Goal: Information Seeking & Learning: Learn about a topic

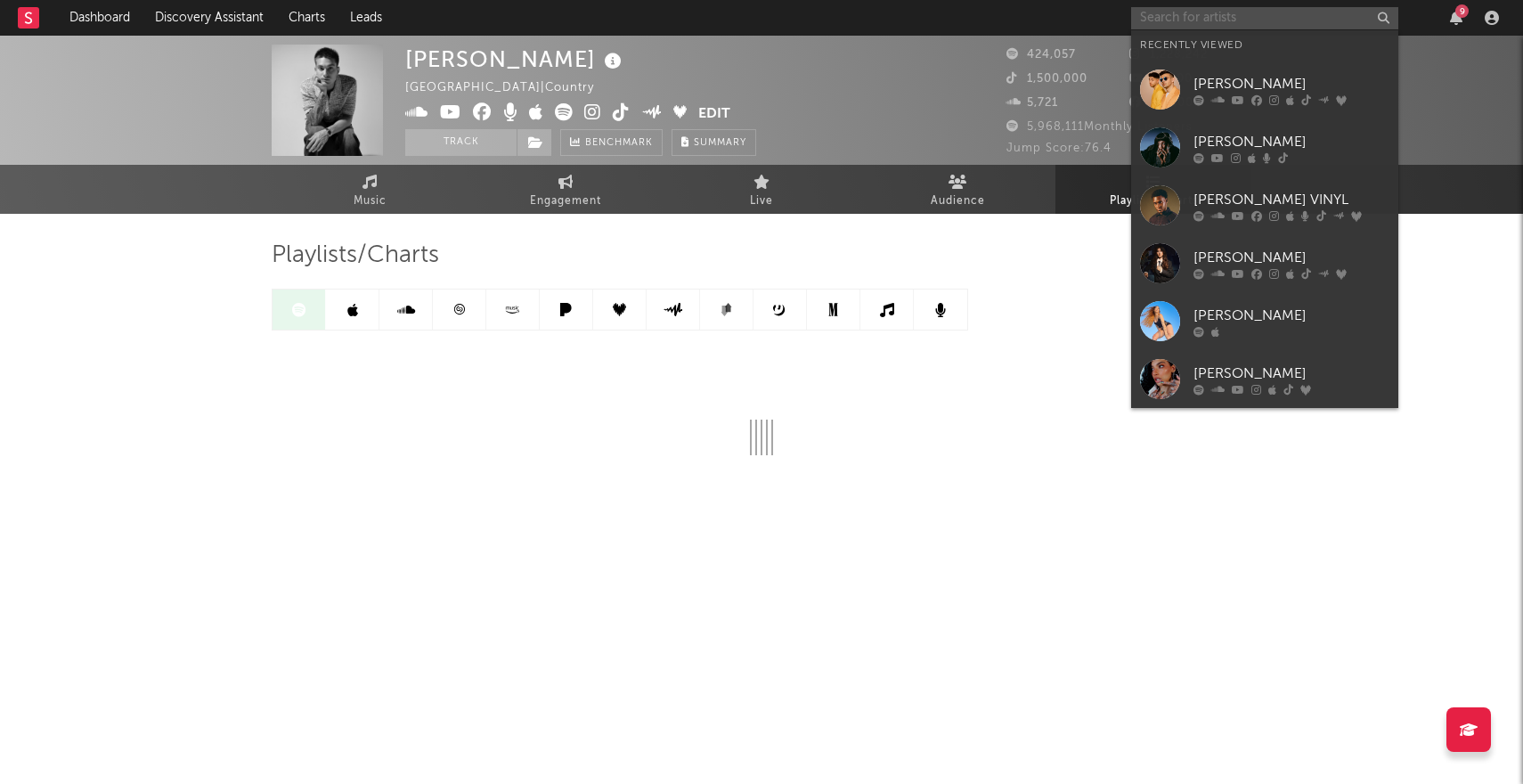
click at [1218, 15] on input "text" at bounding box center [1265, 19] width 268 height 23
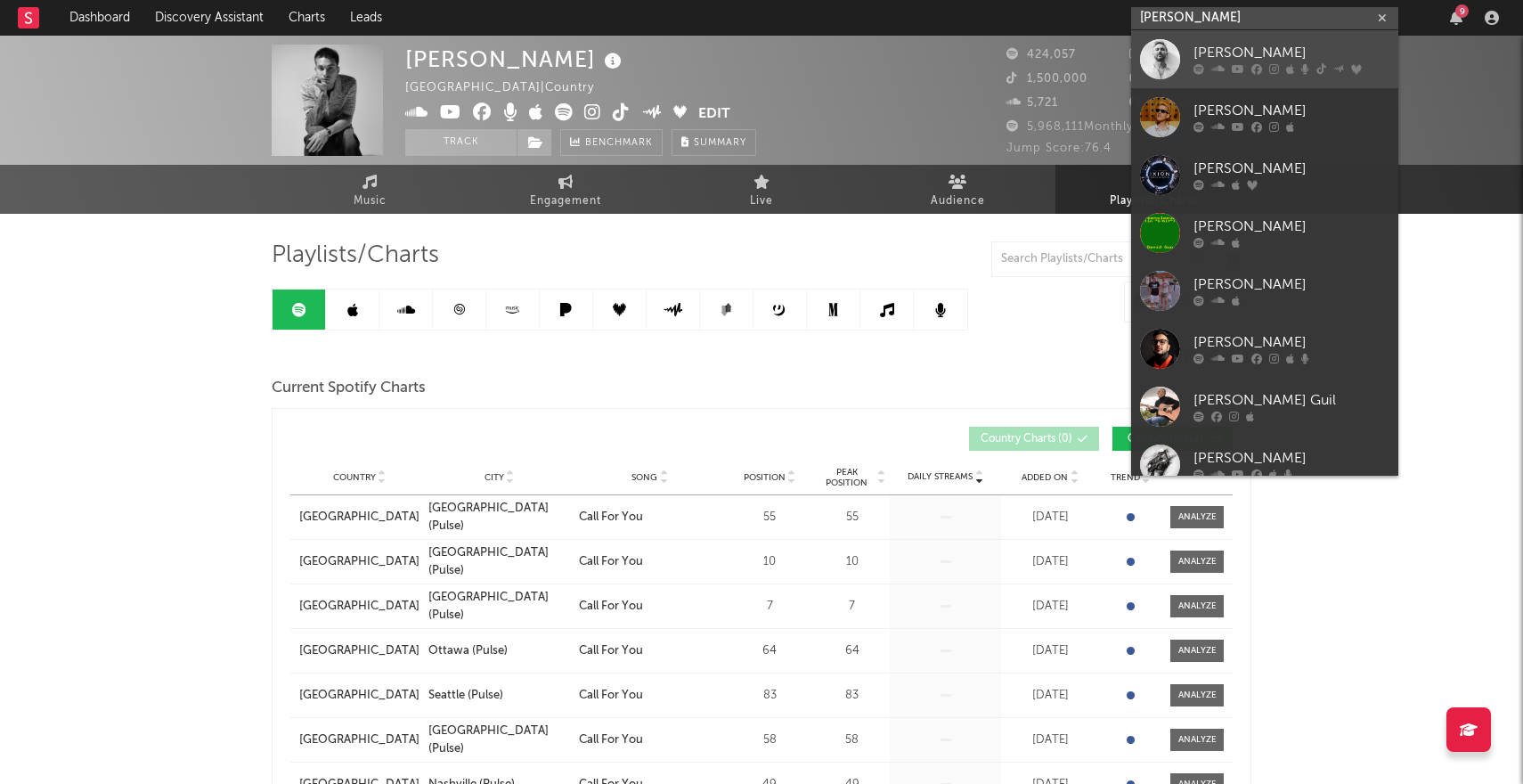
type input "[PERSON_NAME]"
click at [1241, 54] on div "[PERSON_NAME]" at bounding box center [1291, 54] width 196 height 22
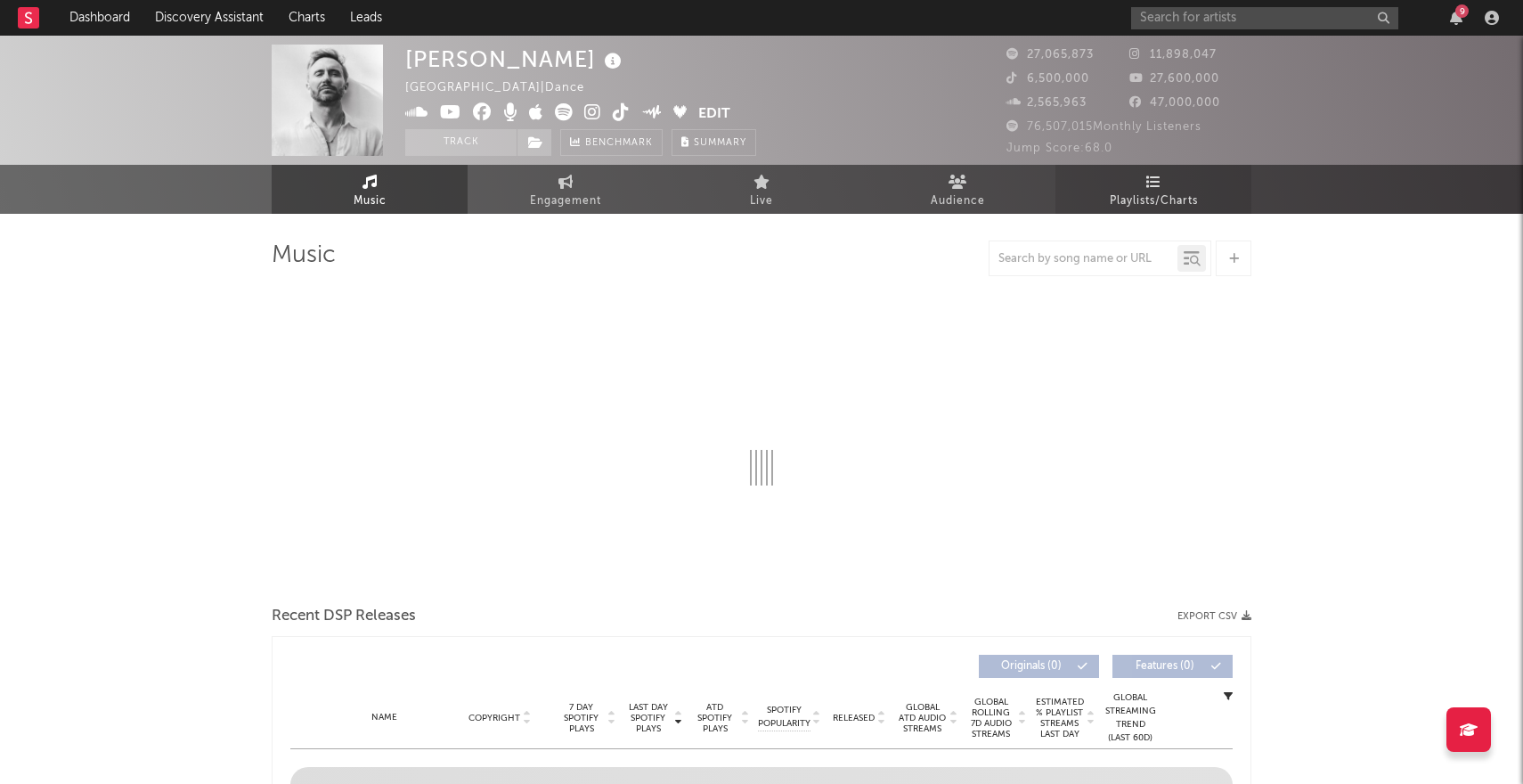
click at [1134, 197] on span "Playlists/Charts" at bounding box center [1154, 201] width 88 height 22
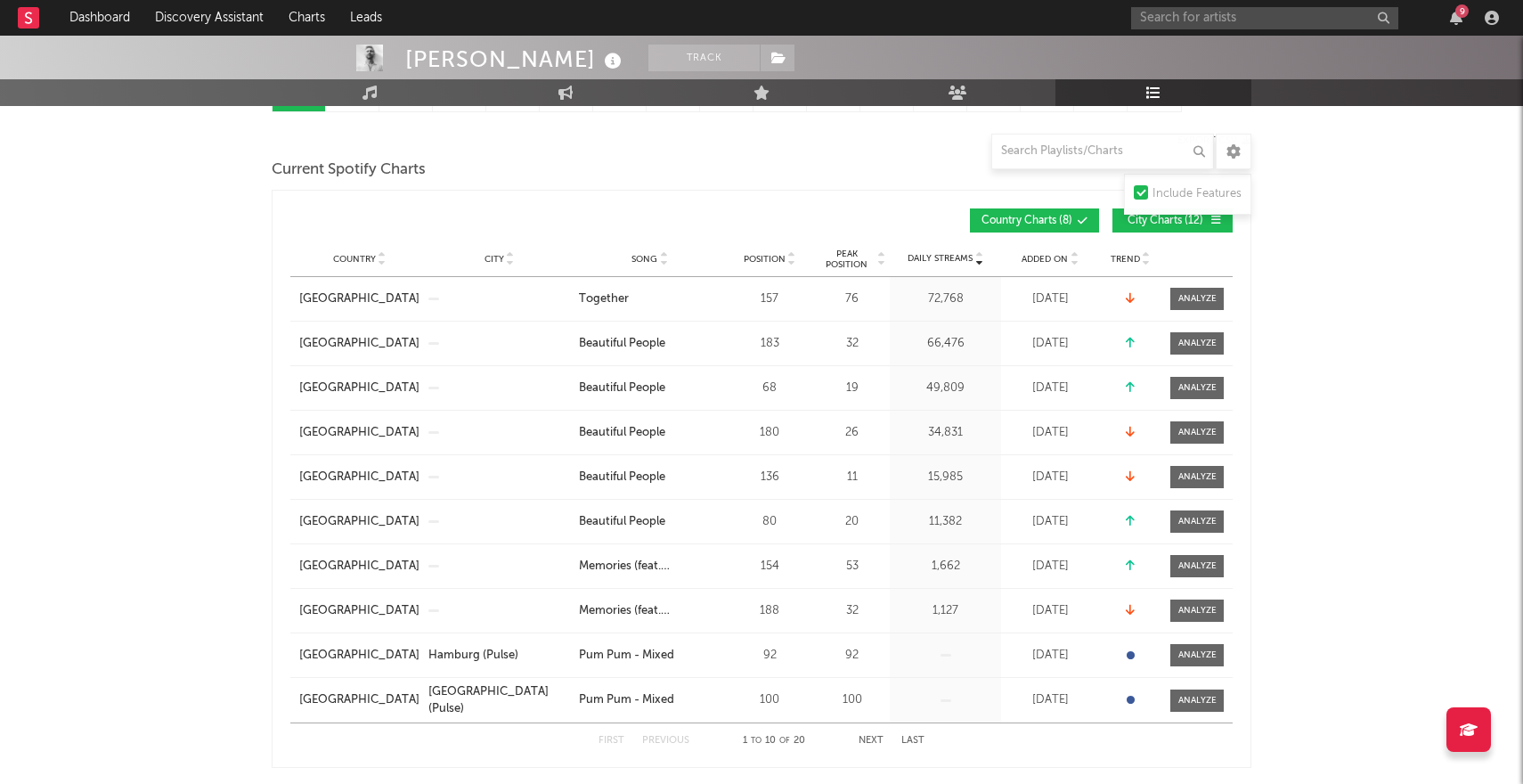
scroll to position [221, 0]
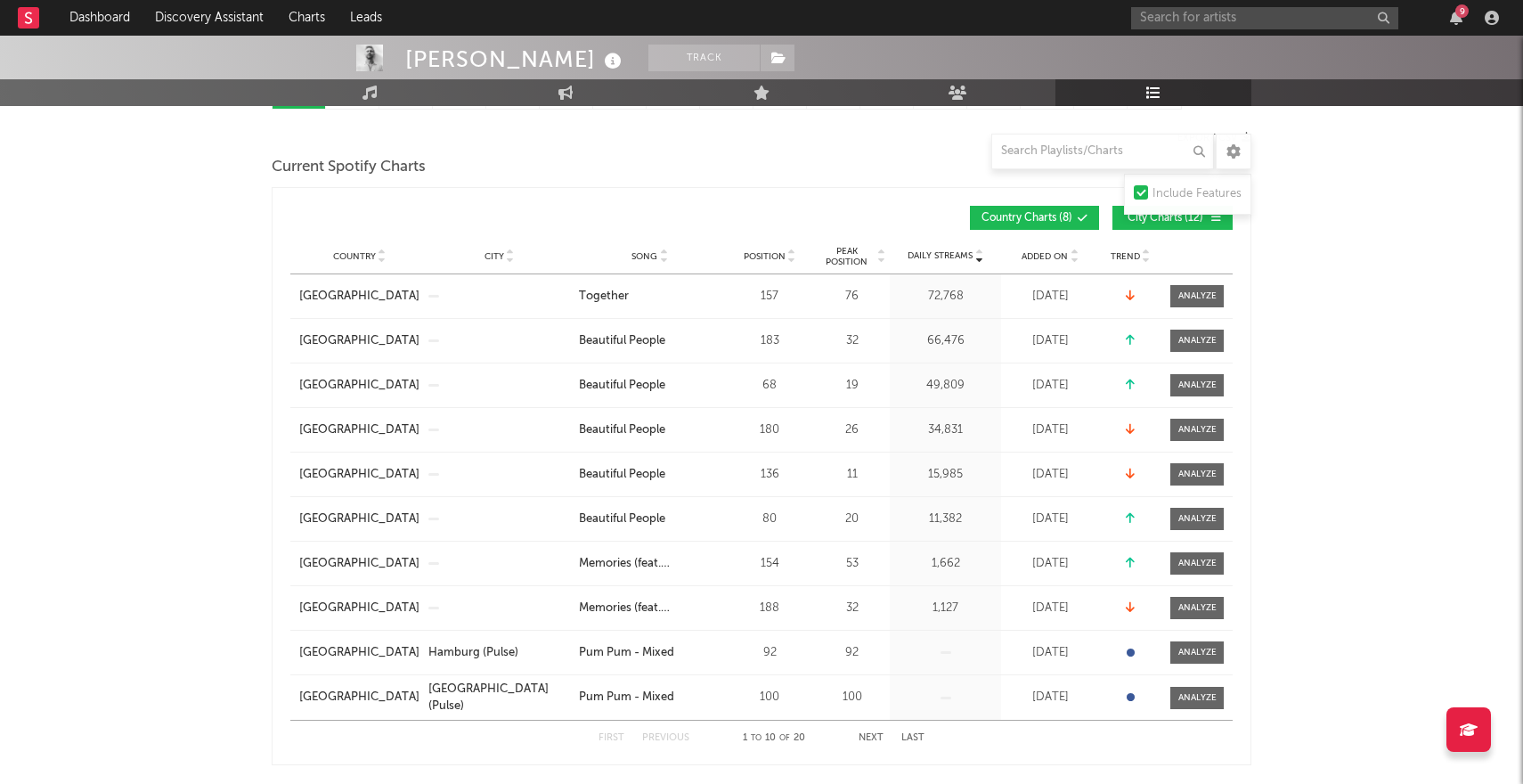
click at [1058, 255] on span "Added On" at bounding box center [1044, 256] width 46 height 10
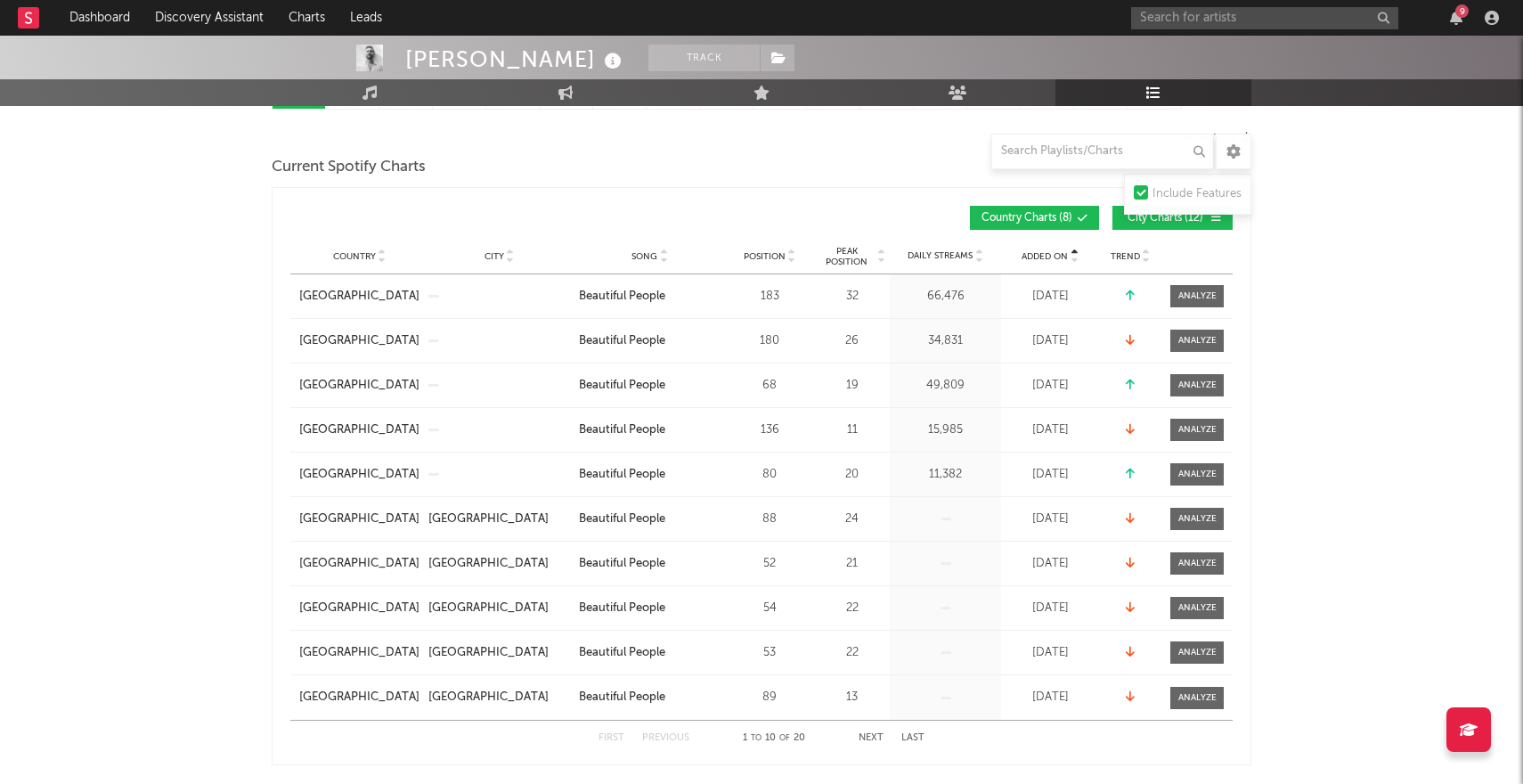
click at [1074, 252] on icon at bounding box center [1073, 254] width 8 height 8
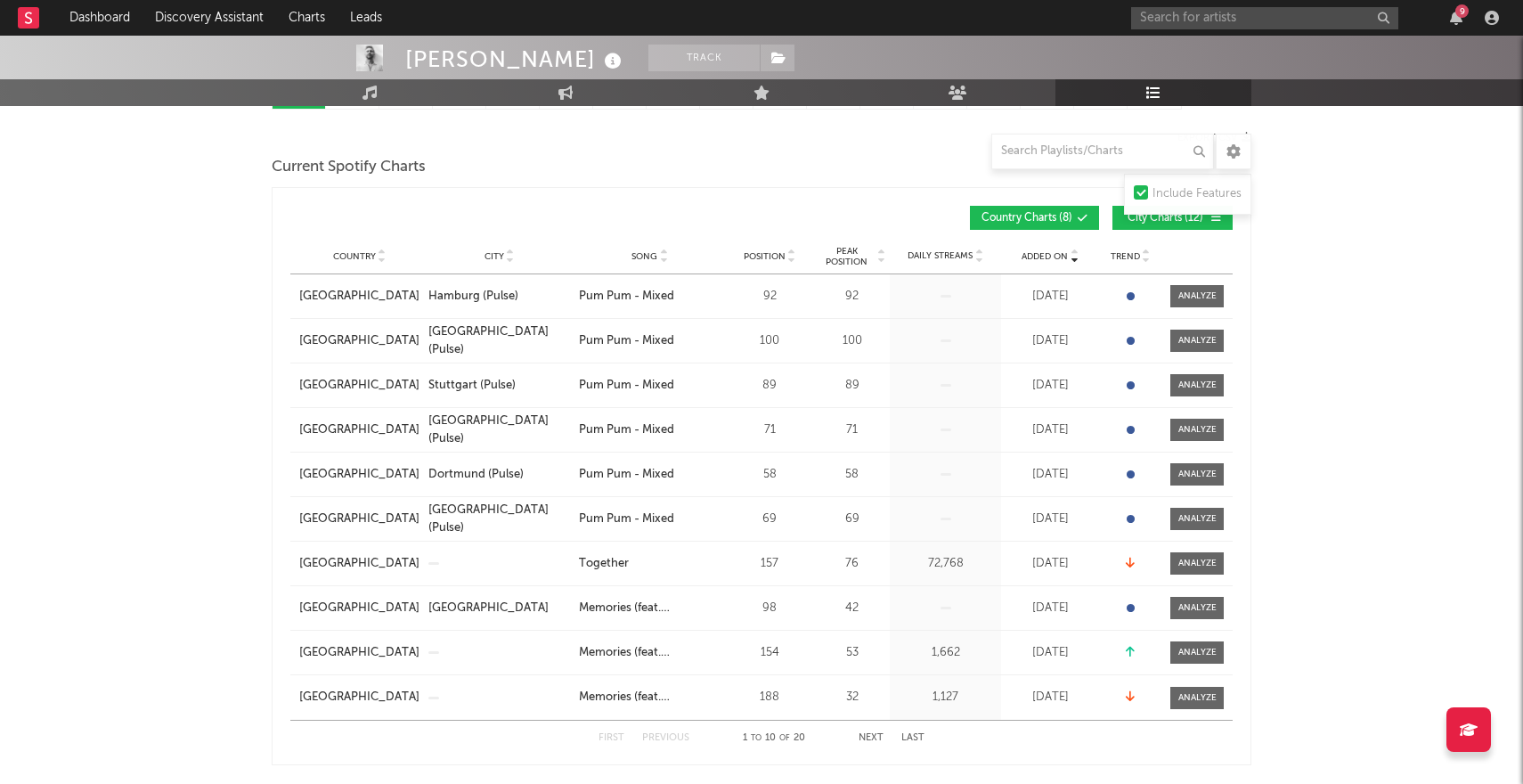
click at [1074, 252] on icon at bounding box center [1073, 254] width 8 height 8
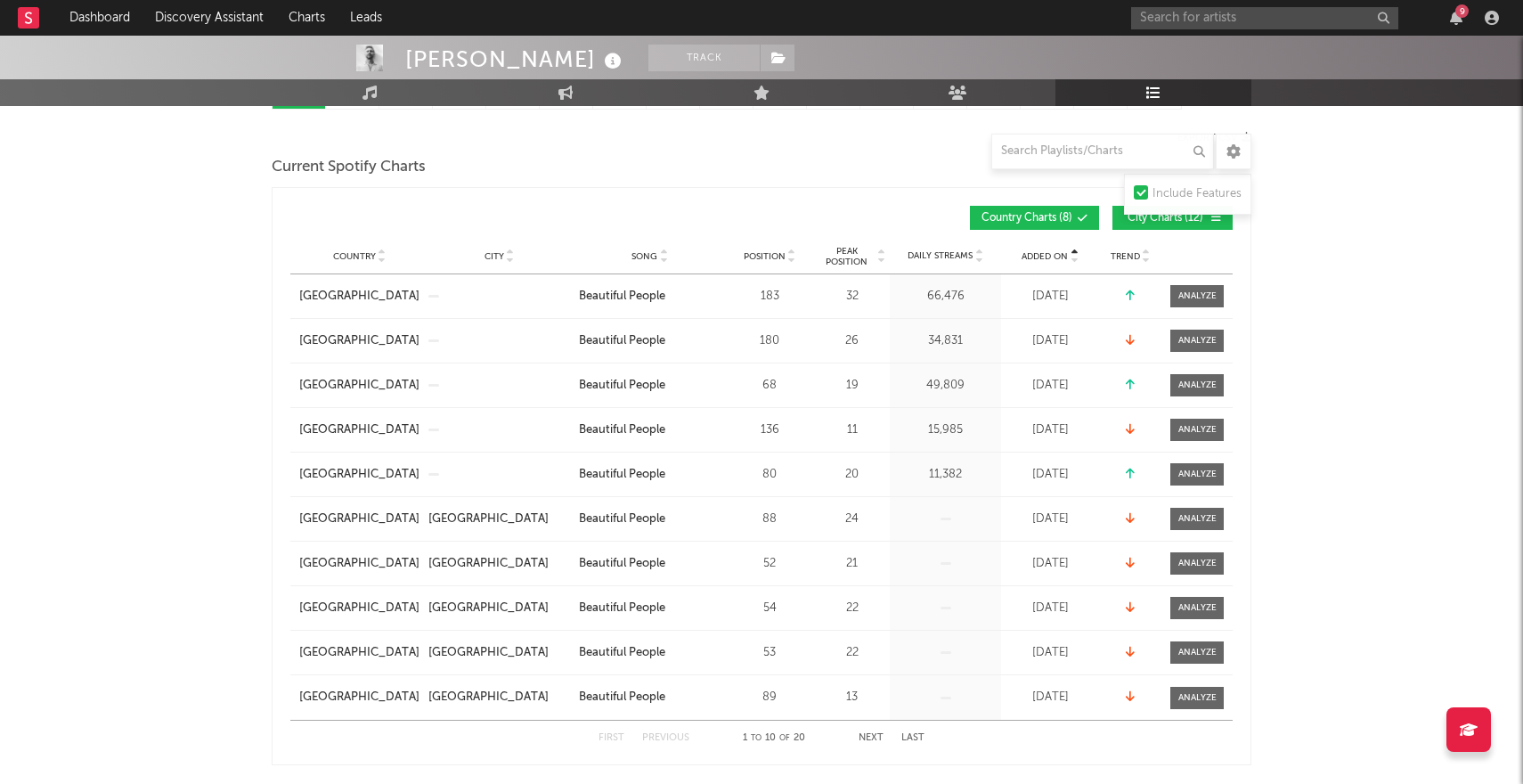
click at [1074, 252] on icon at bounding box center [1073, 254] width 8 height 8
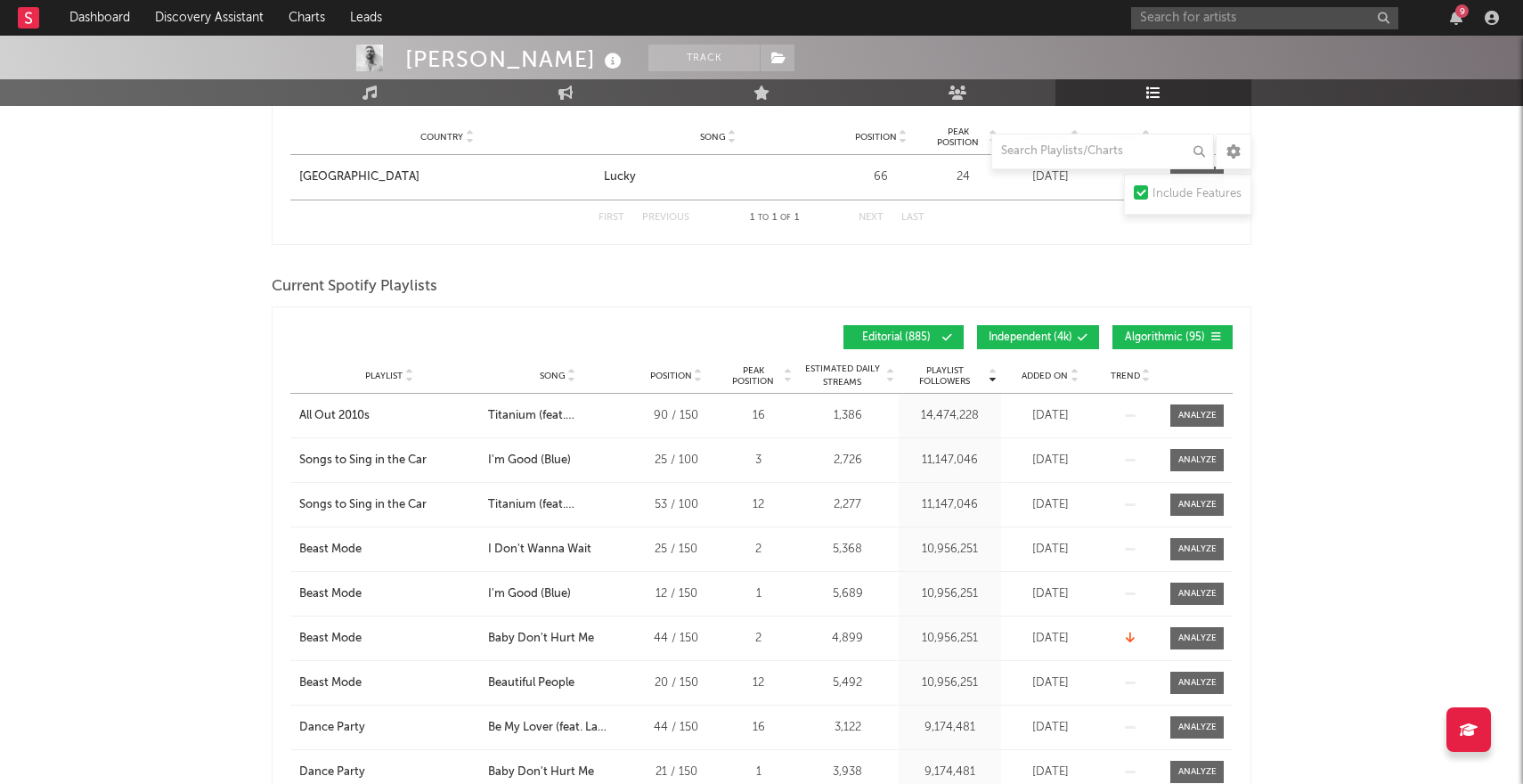
scroll to position [962, 0]
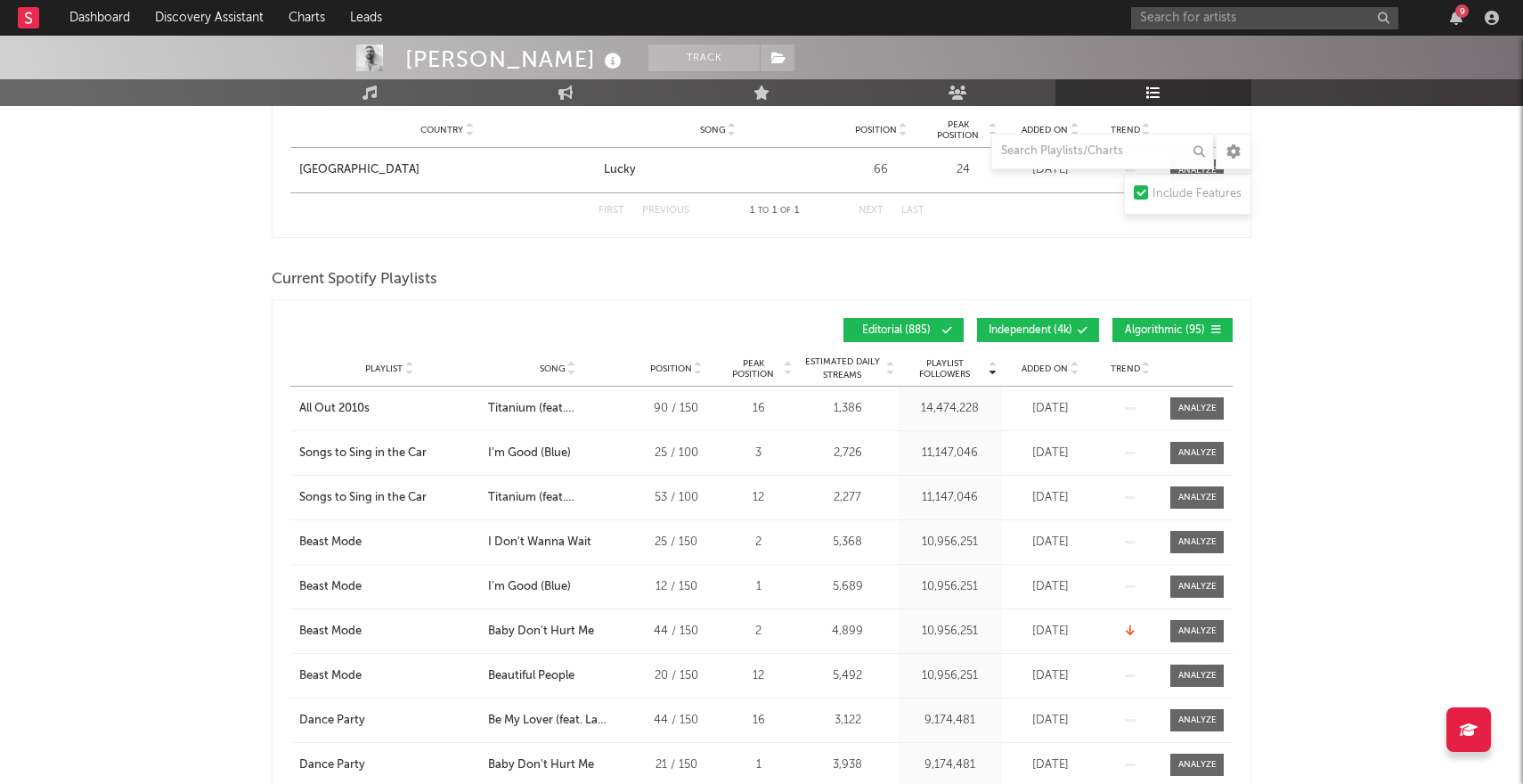
click at [1054, 366] on span "Added On" at bounding box center [1044, 368] width 46 height 10
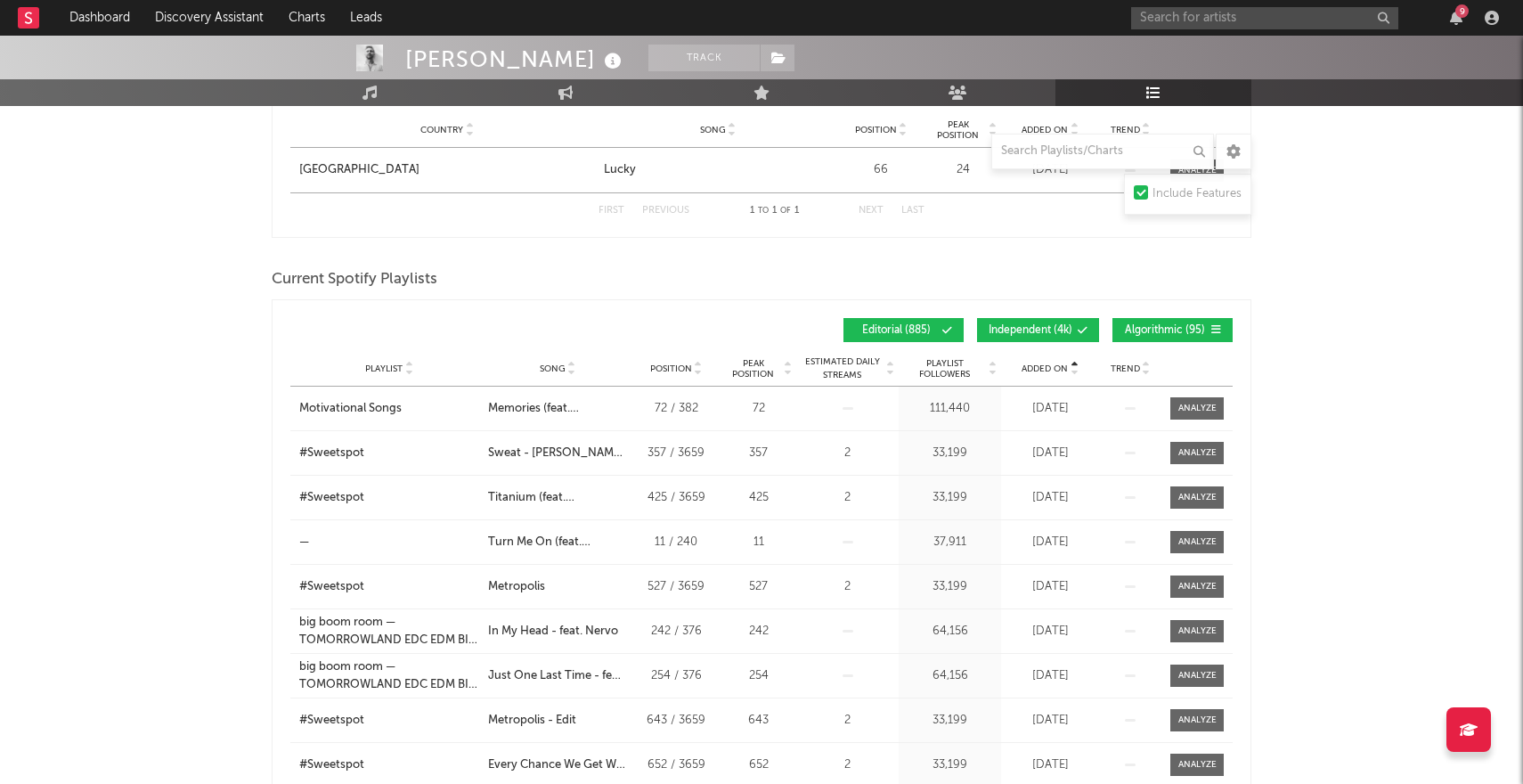
click at [1054, 366] on span "Added On" at bounding box center [1044, 368] width 46 height 10
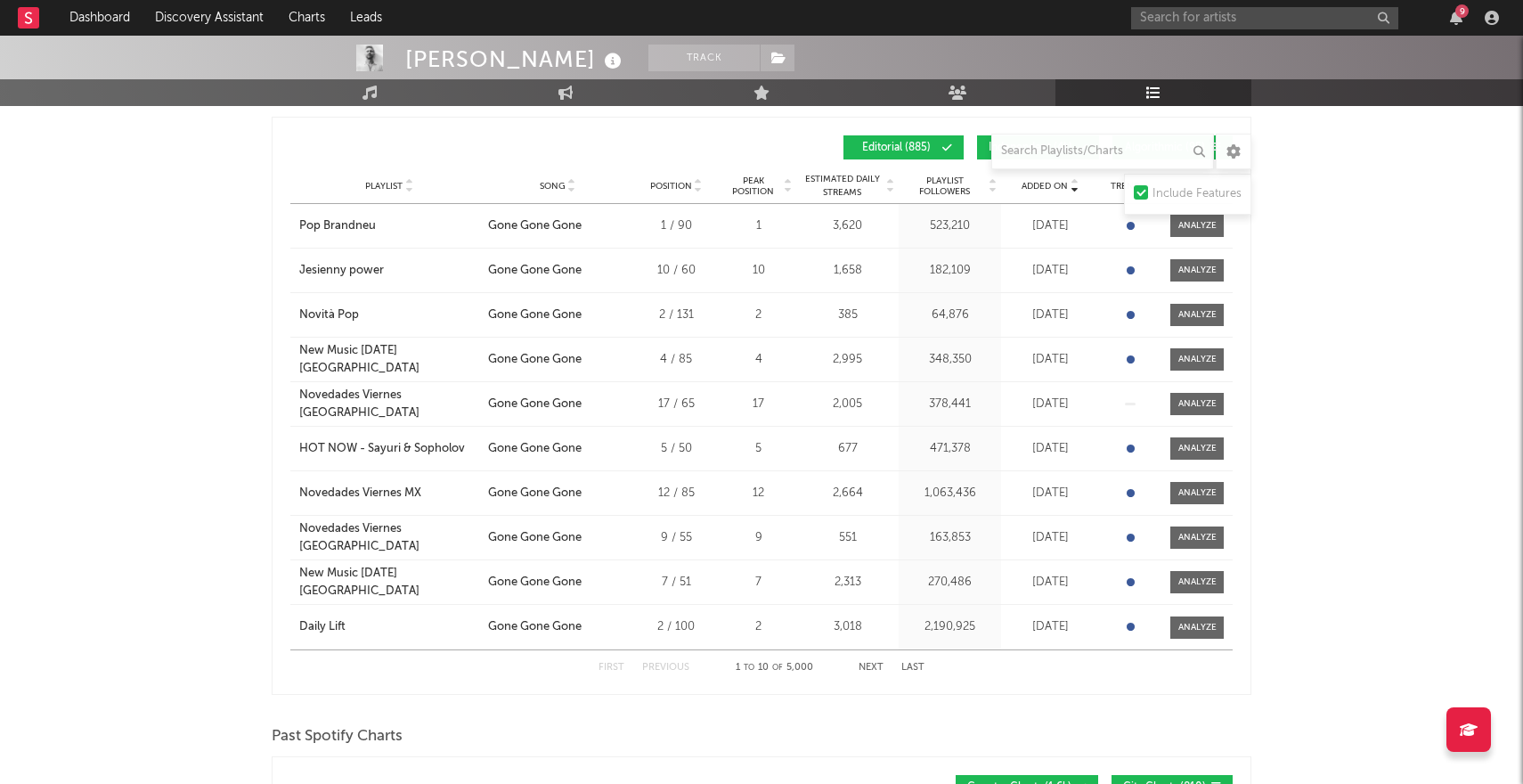
scroll to position [1146, 0]
click at [869, 666] on button "Next" at bounding box center [870, 667] width 25 height 9
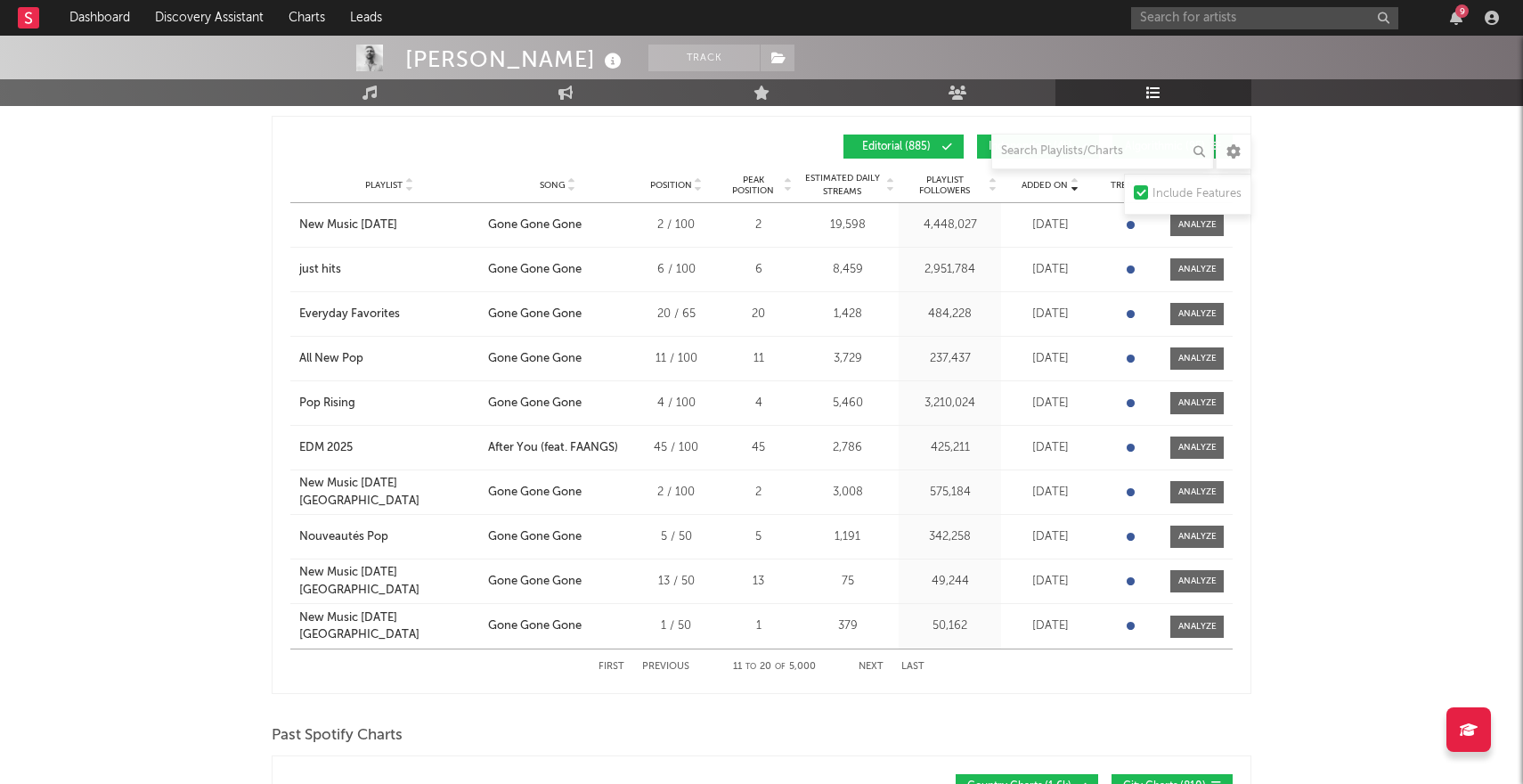
click at [869, 666] on button "Next" at bounding box center [870, 667] width 25 height 9
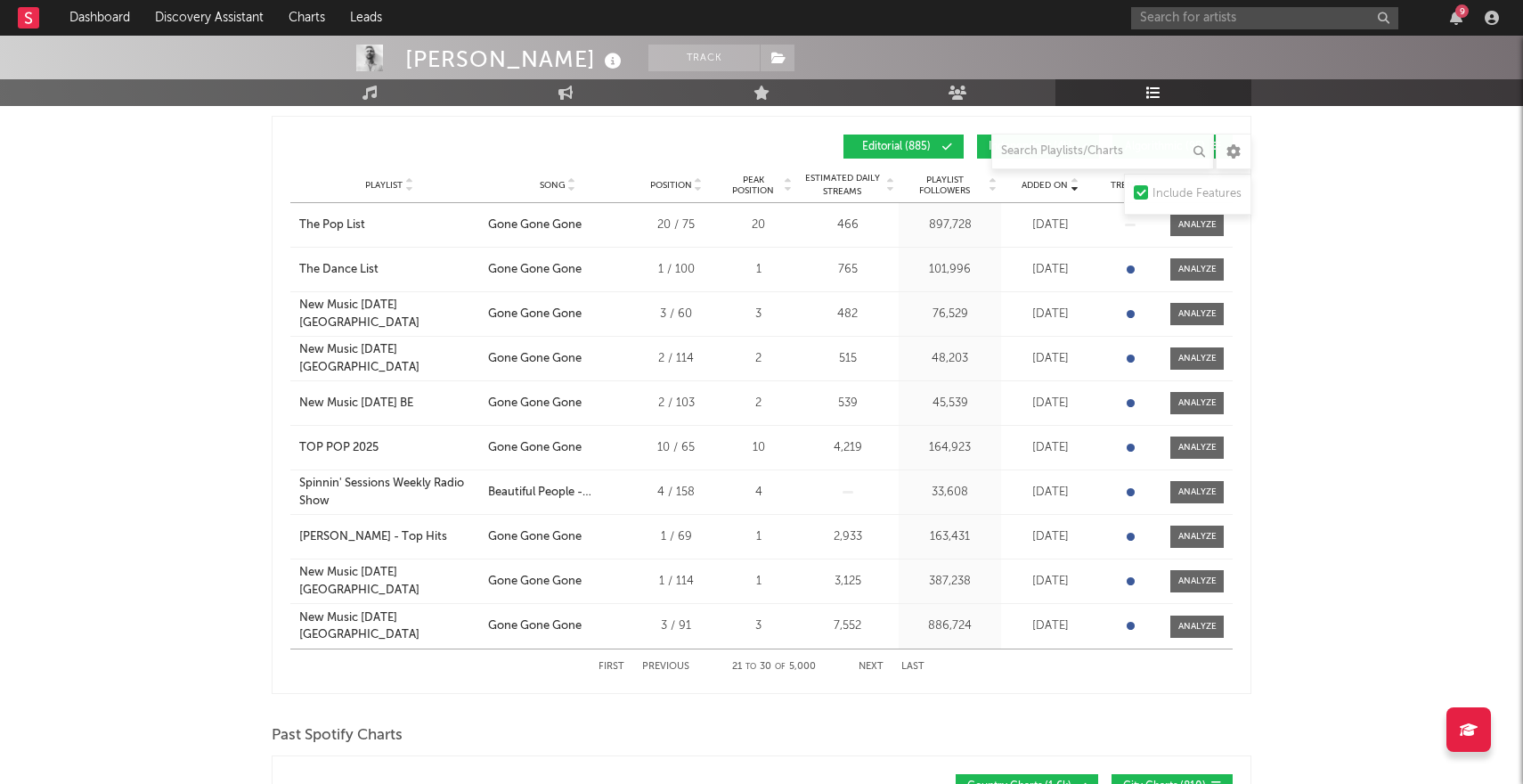
click at [869, 666] on button "Next" at bounding box center [870, 667] width 25 height 9
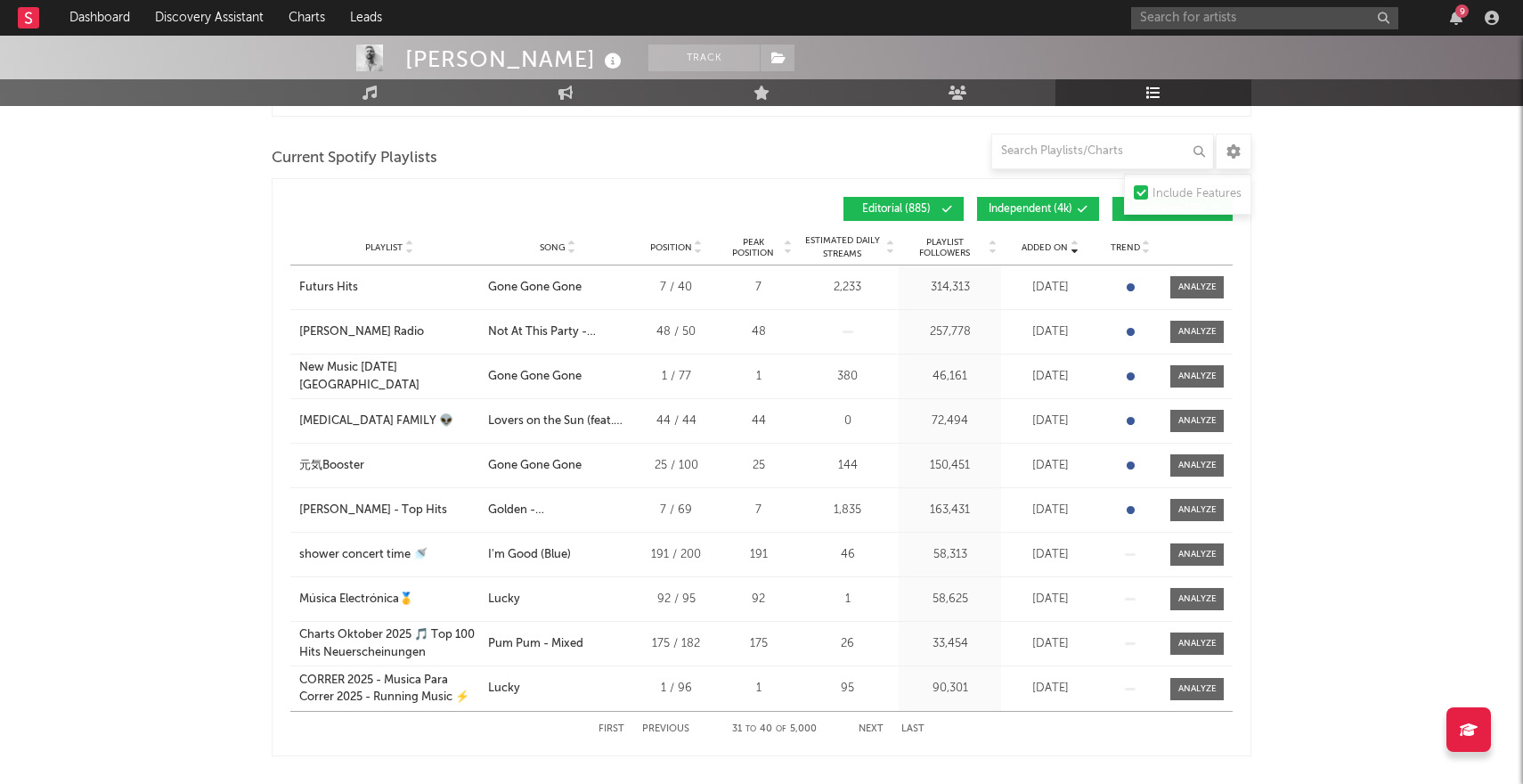
scroll to position [1086, 0]
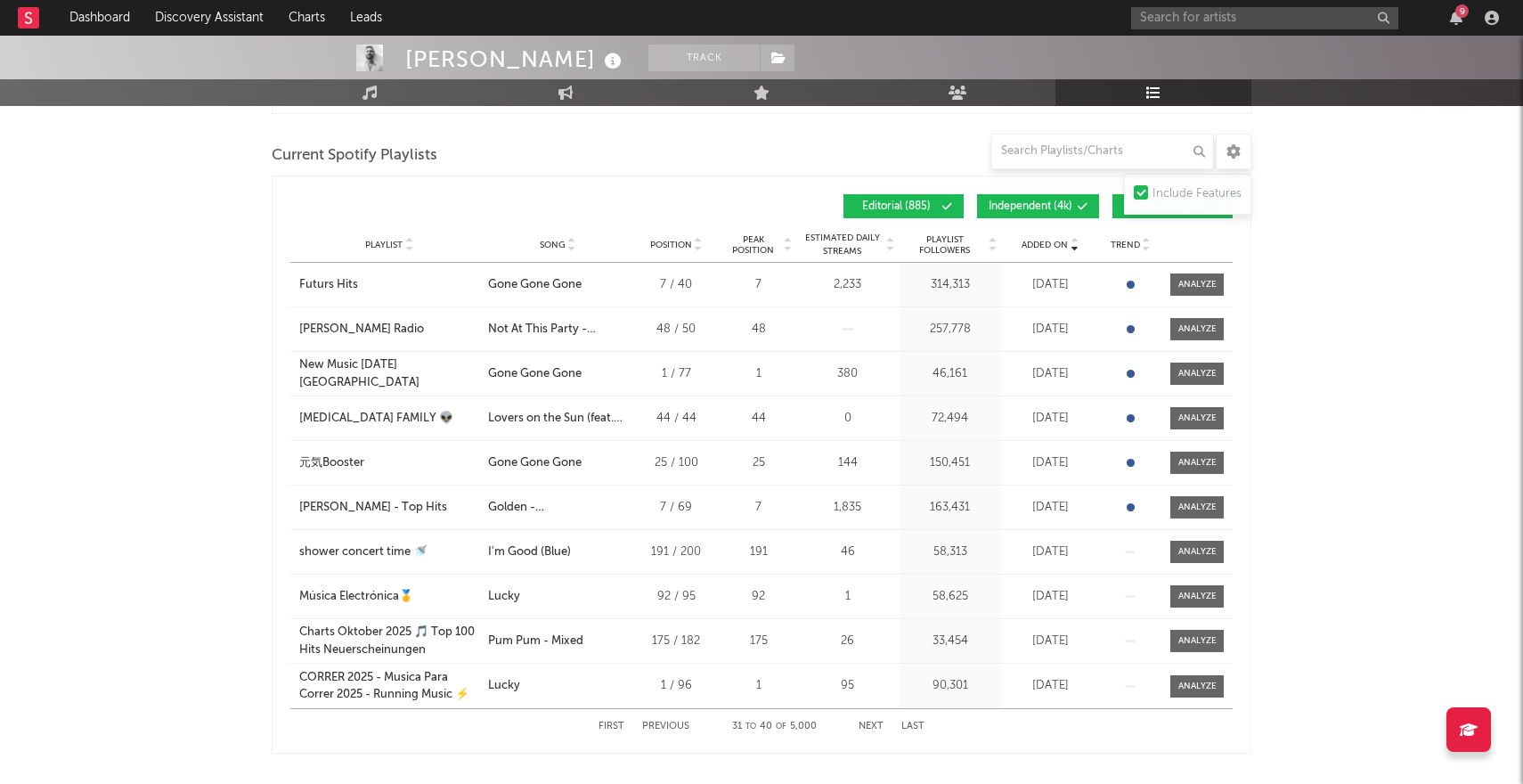
click at [819, 199] on div "Editorial ( 885 ) Independent ( 4k ) Algorithmic ( 95 )" at bounding box center [997, 207] width 471 height 24
click at [1069, 201] on span "Independent ( 4k )" at bounding box center [1030, 206] width 84 height 10
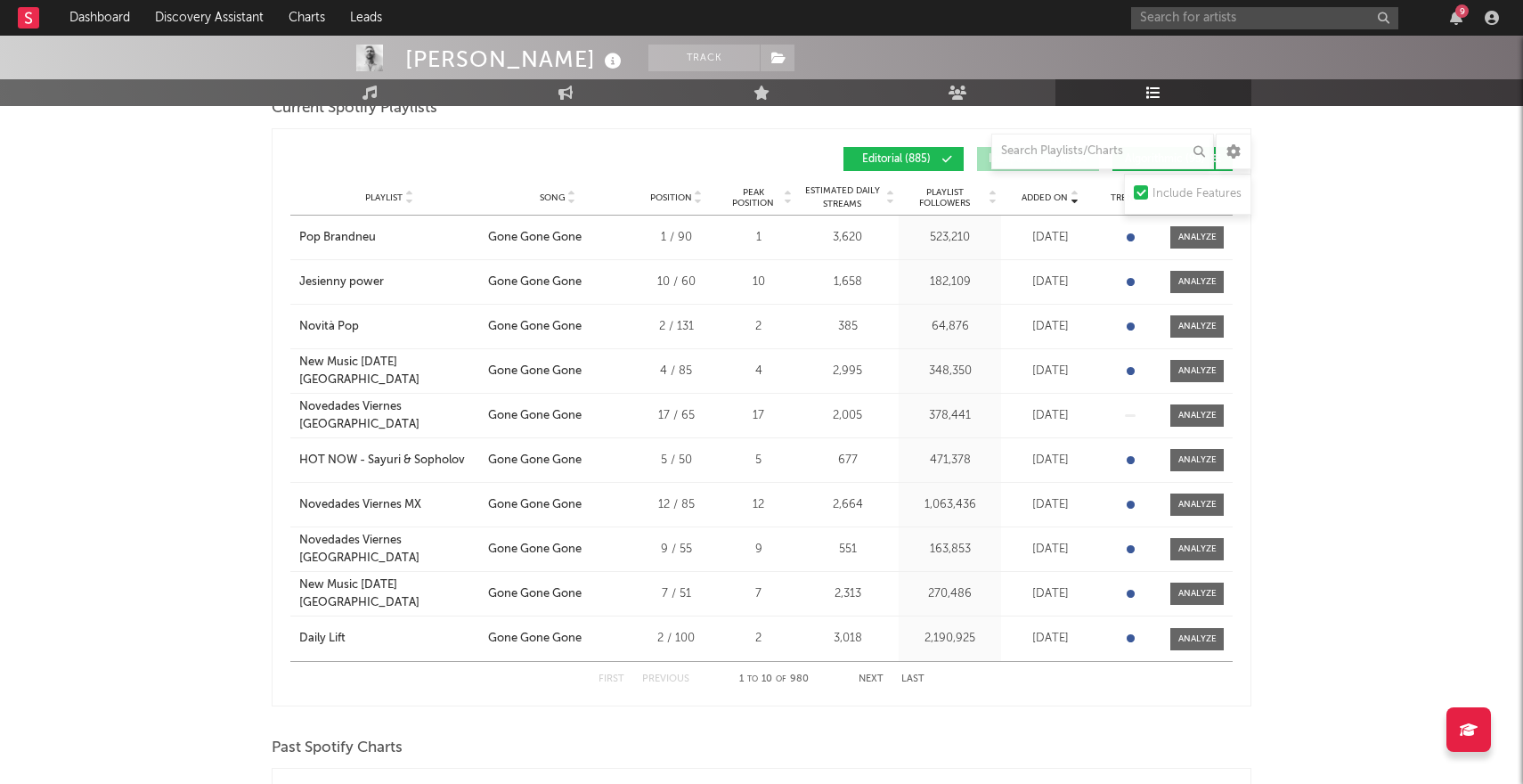
scroll to position [1135, 0]
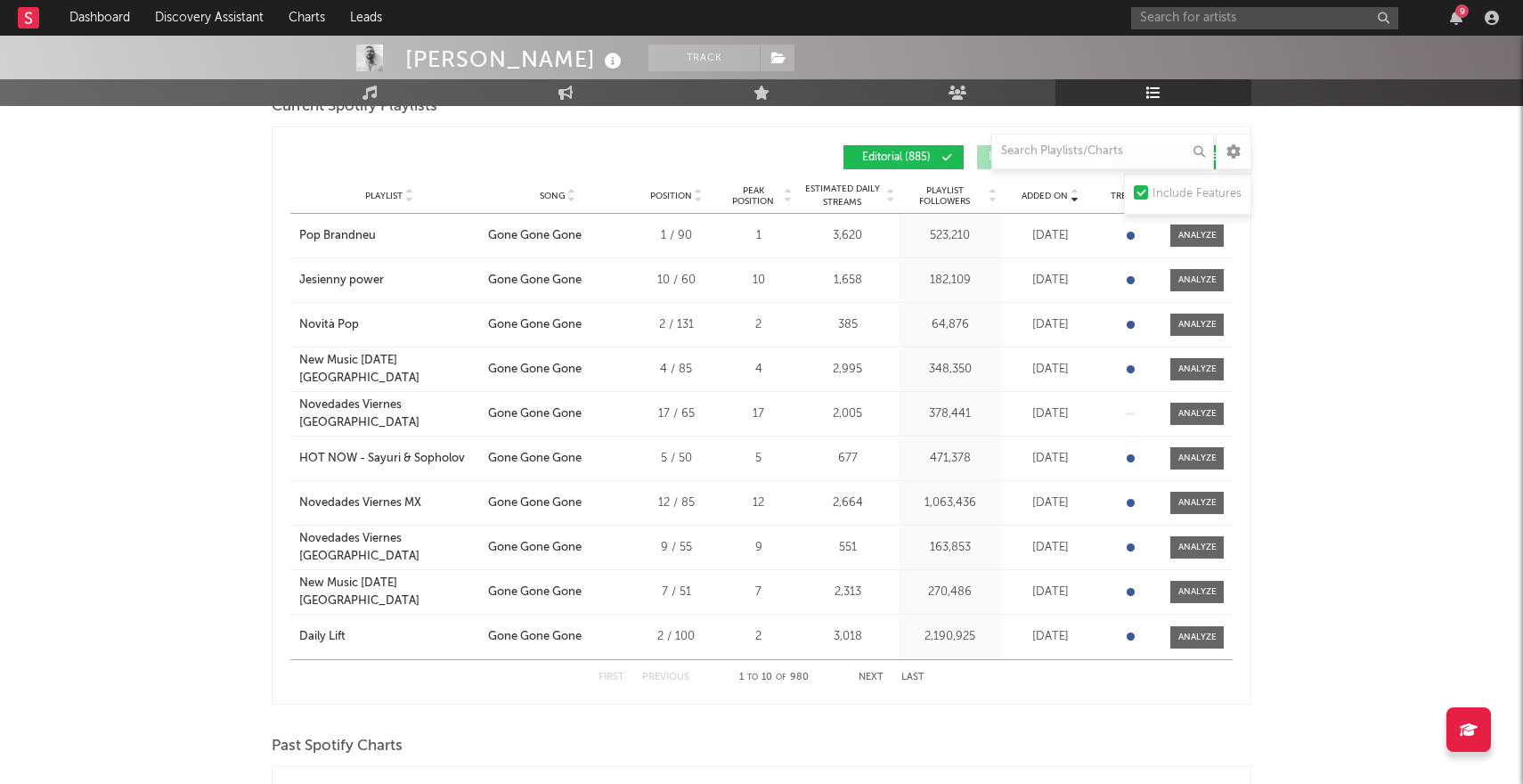
click at [1169, 193] on div "Include Features" at bounding box center [1197, 193] width 89 height 22
click at [1134, 193] on input "Include Features" at bounding box center [1134, 193] width 0 height 22
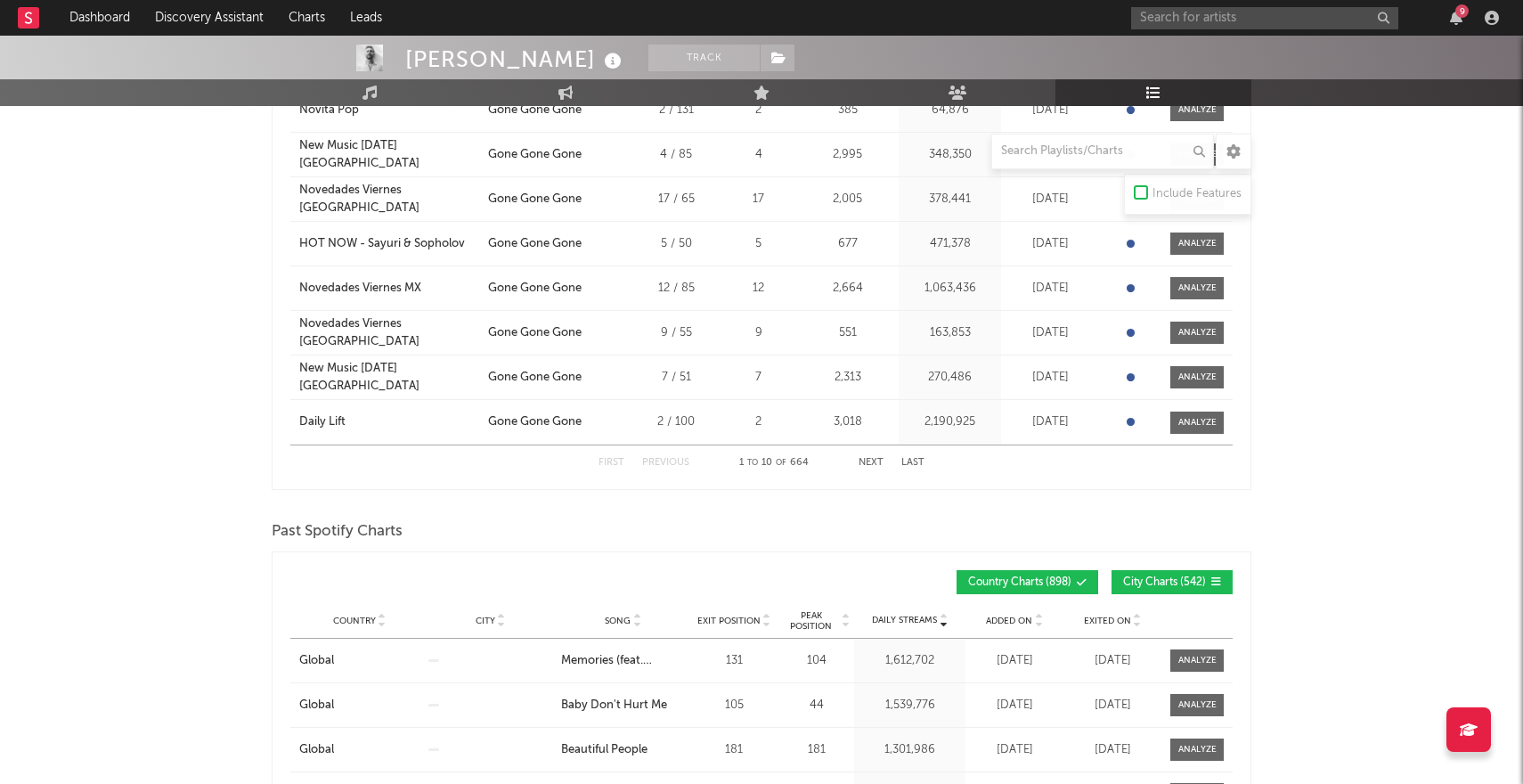
scroll to position [921, 0]
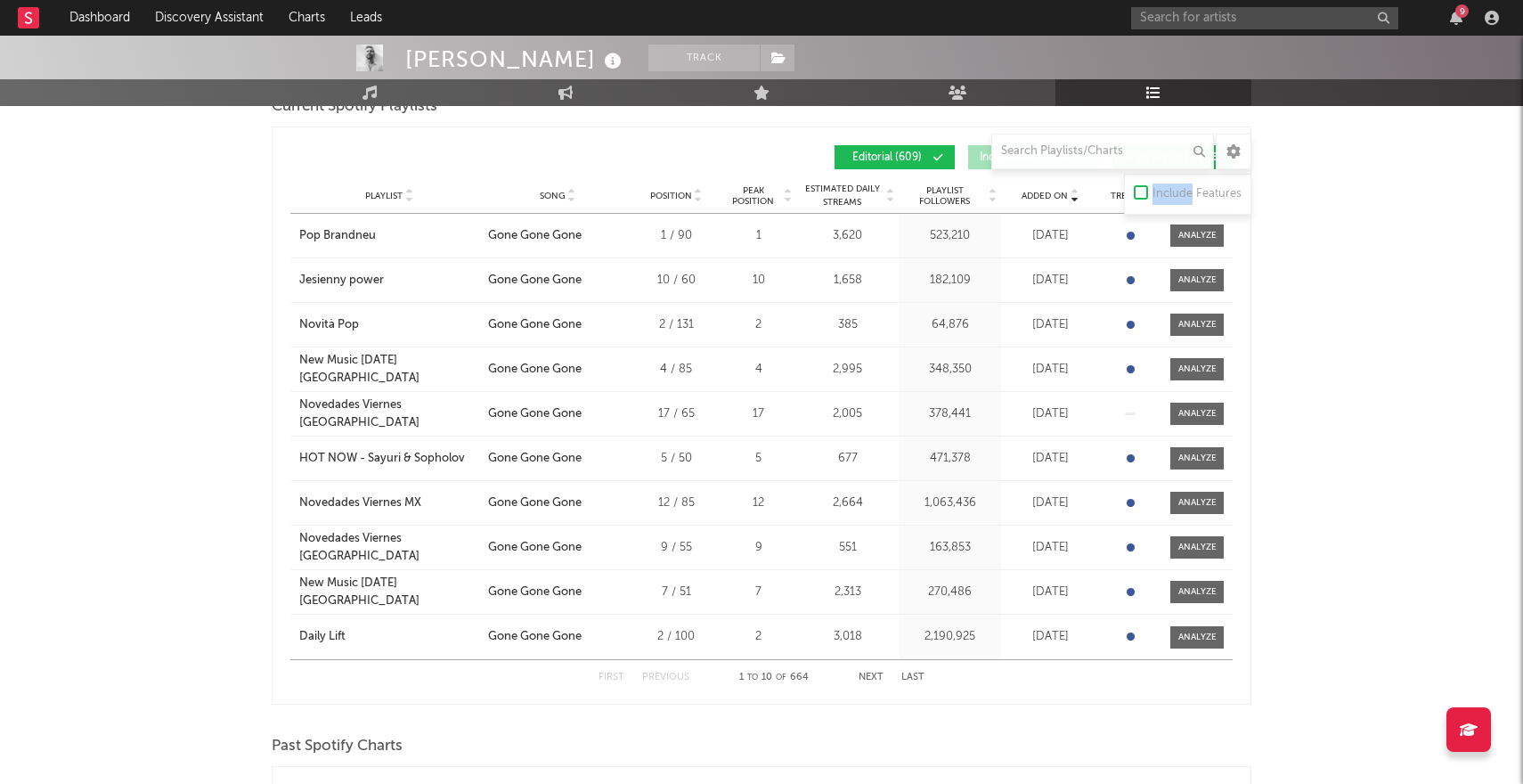
click at [1169, 193] on div "Include Features" at bounding box center [1197, 193] width 89 height 22
click at [1134, 193] on input "Include Features" at bounding box center [1134, 193] width 0 height 22
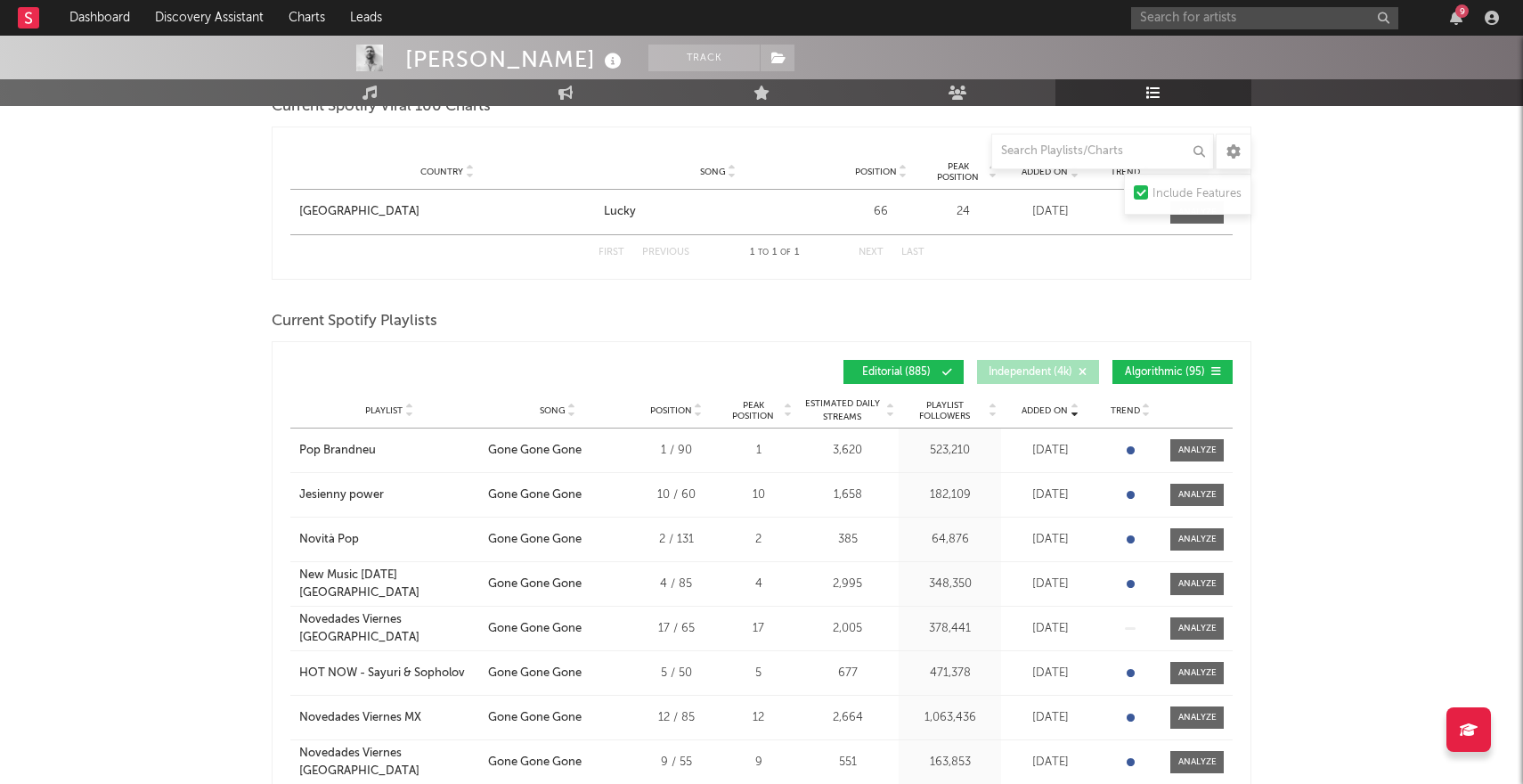
click at [1175, 373] on span "Algorithmic ( 95 )" at bounding box center [1164, 372] width 82 height 10
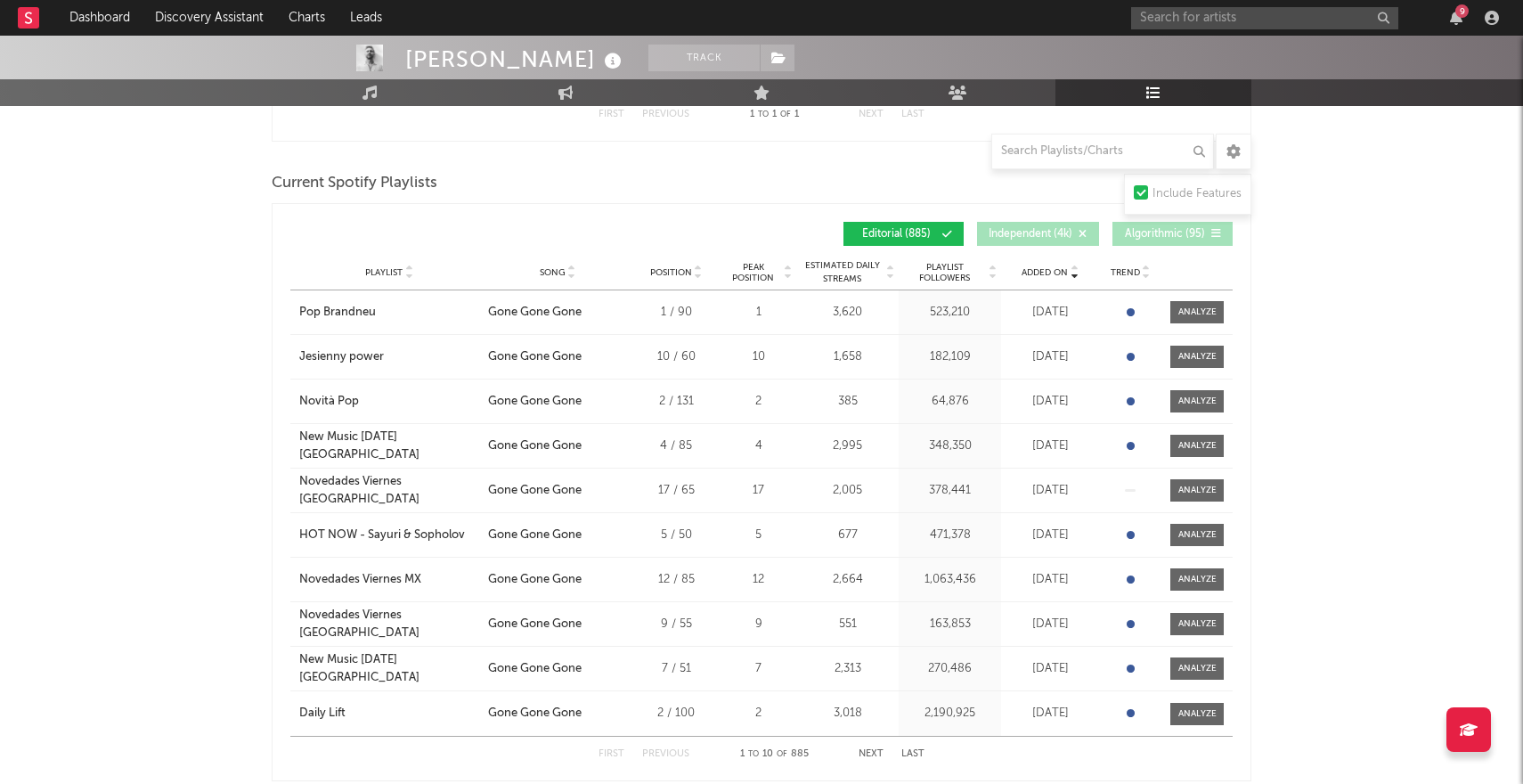
scroll to position [1060, 0]
click at [868, 750] on button "Next" at bounding box center [870, 753] width 25 height 9
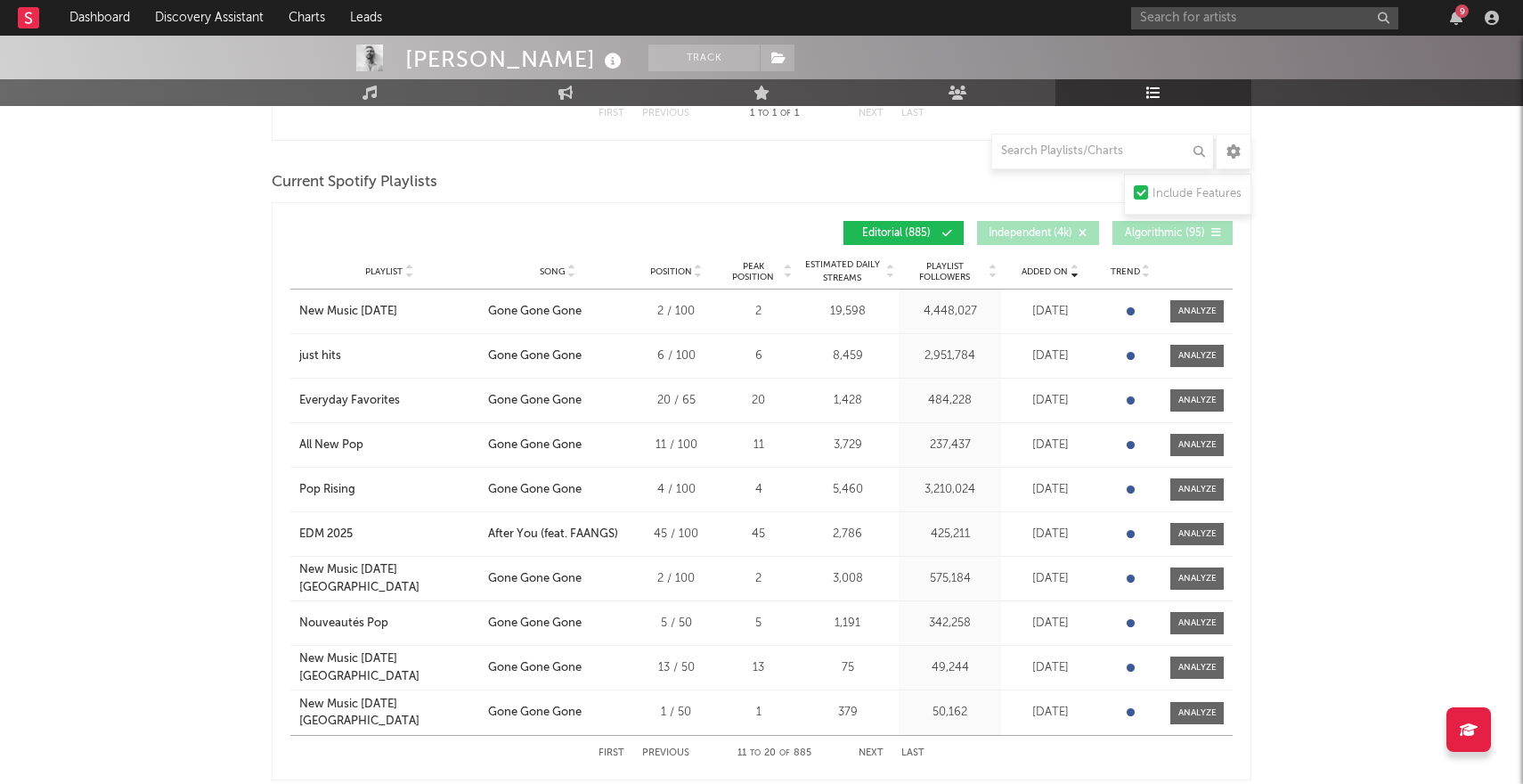
click at [869, 750] on button "Next" at bounding box center [870, 753] width 25 height 9
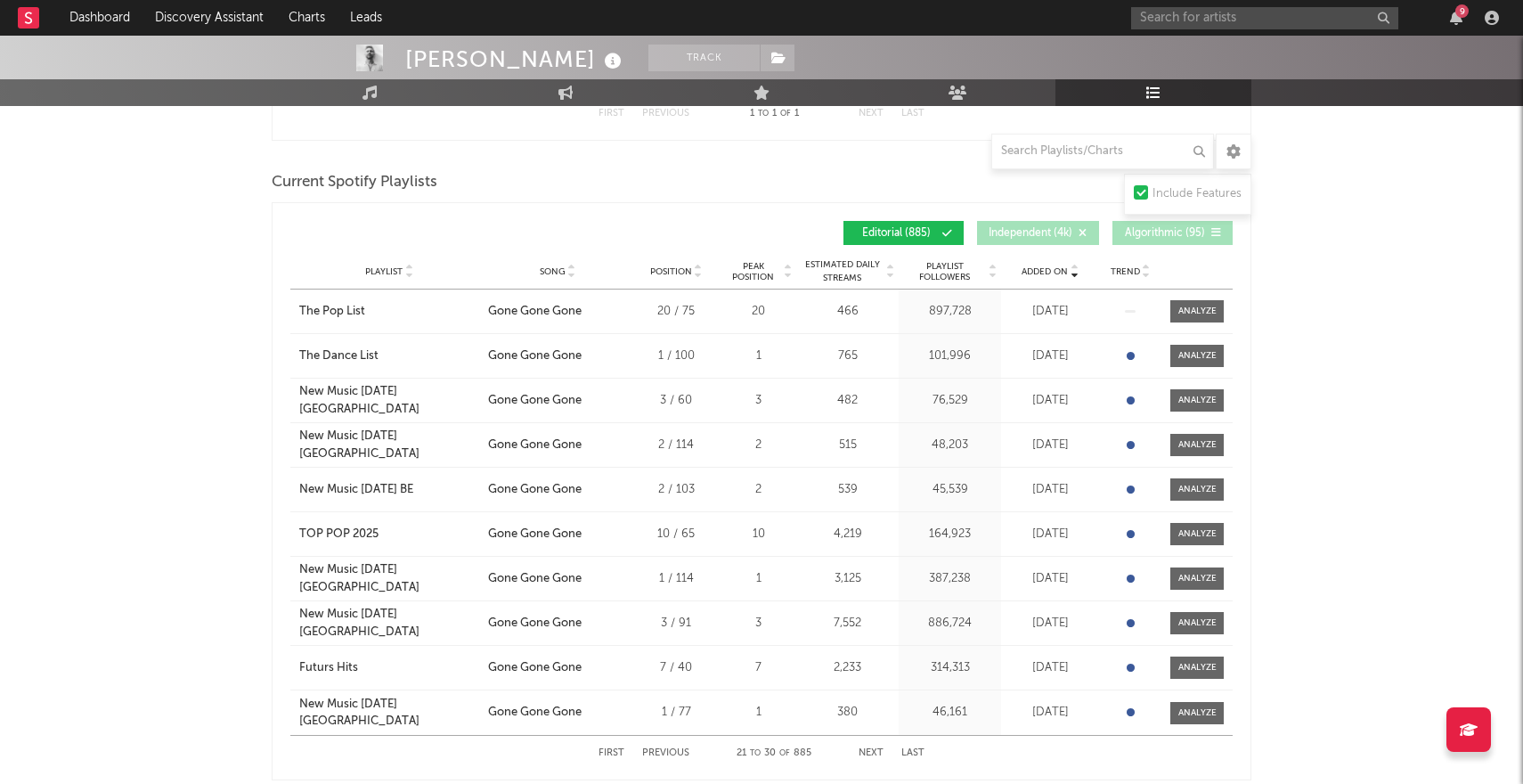
click at [869, 753] on button "Next" at bounding box center [870, 753] width 25 height 9
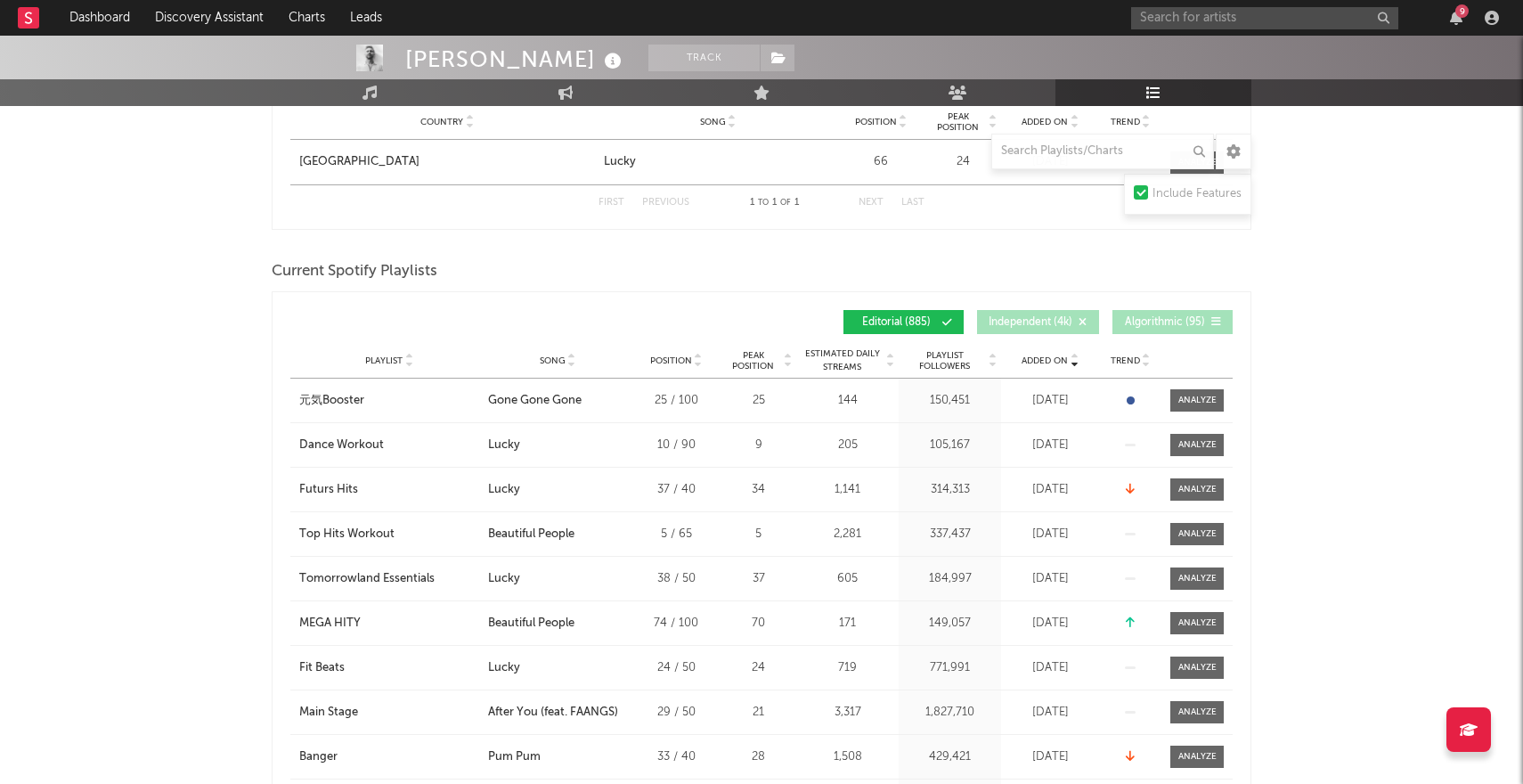
scroll to position [973, 0]
click at [1069, 362] on icon at bounding box center [1073, 362] width 8 height 8
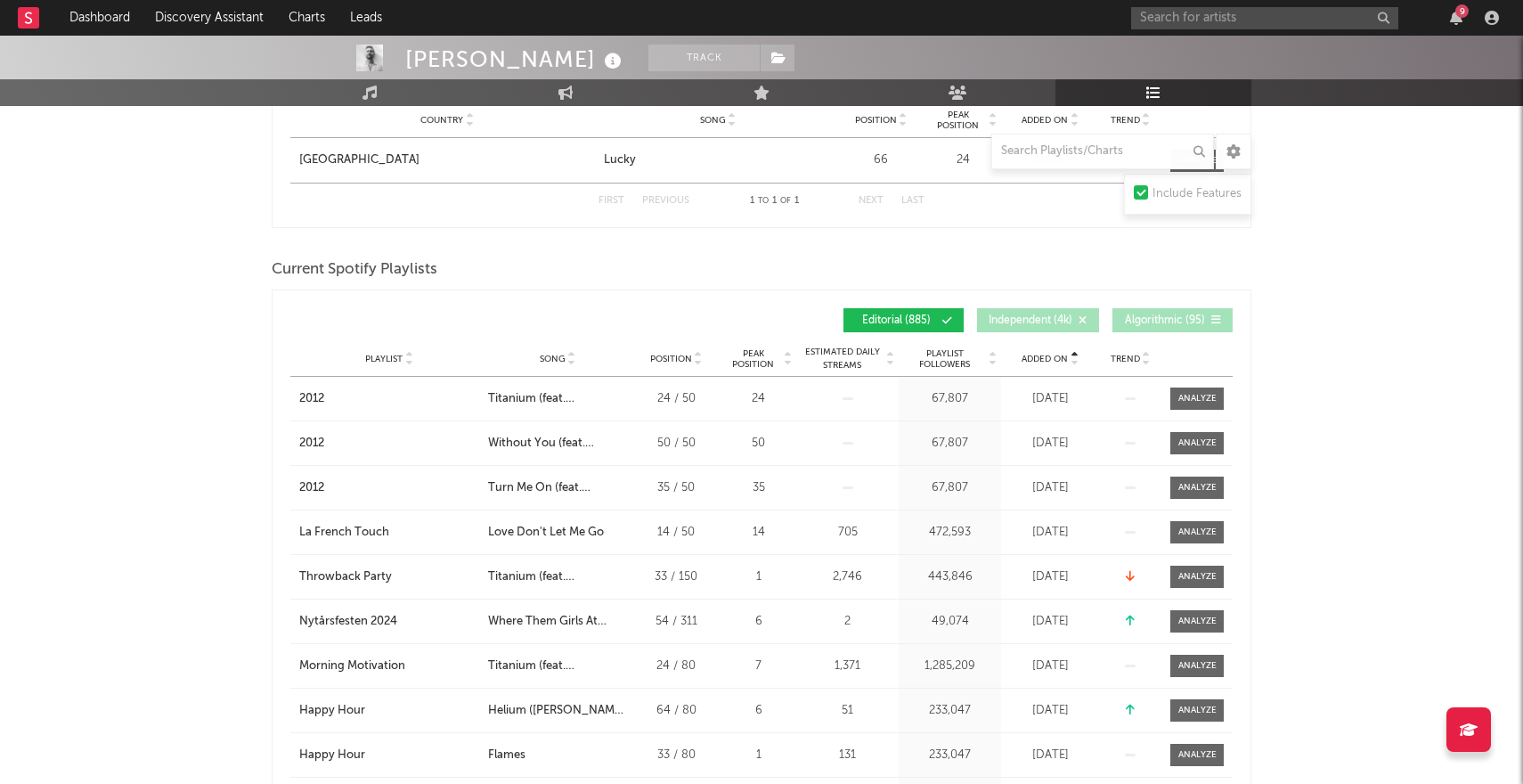
click at [1069, 362] on icon at bounding box center [1073, 362] width 8 height 8
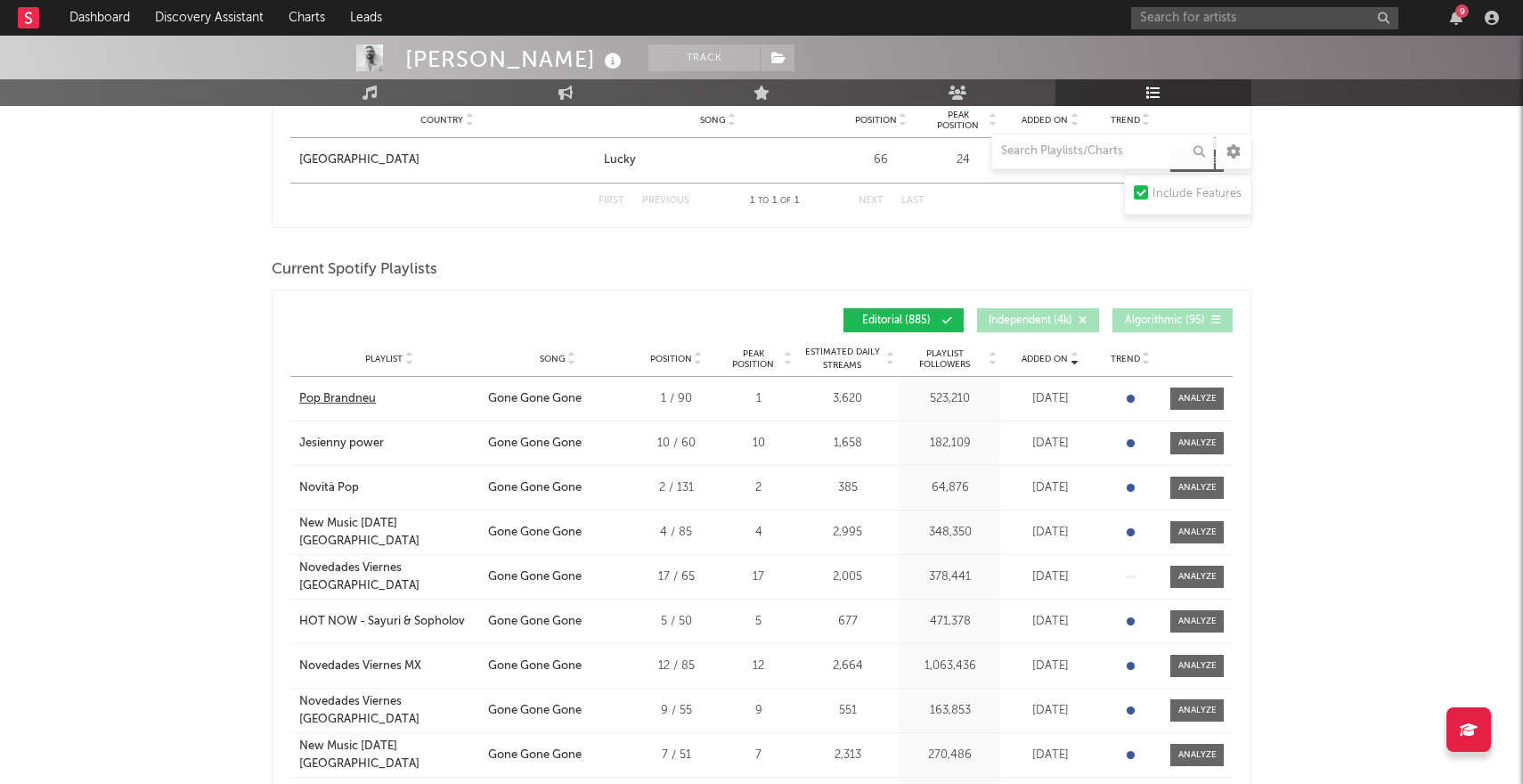
click at [337, 392] on div "Pop Brandneu" at bounding box center [338, 398] width 77 height 18
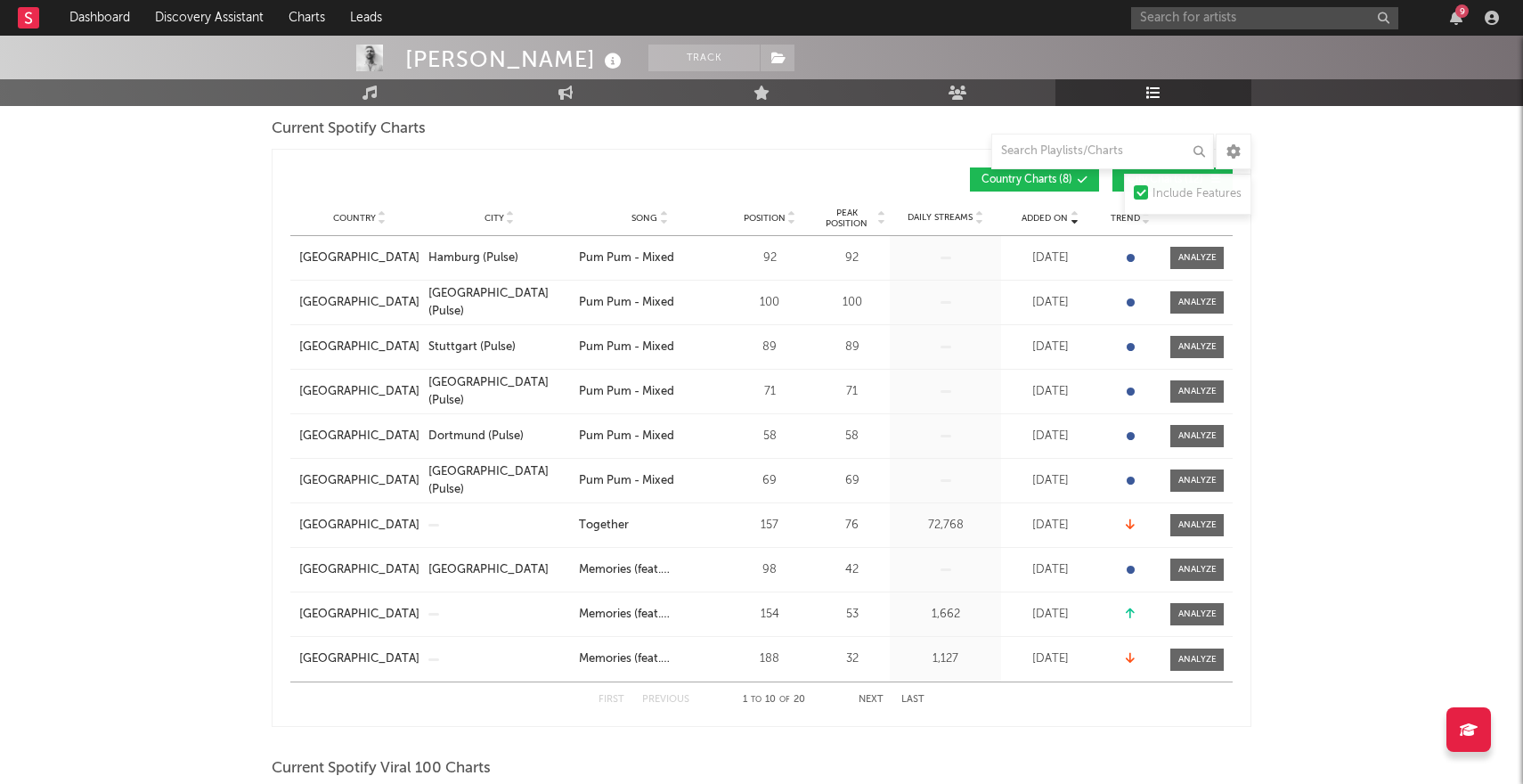
scroll to position [0, 0]
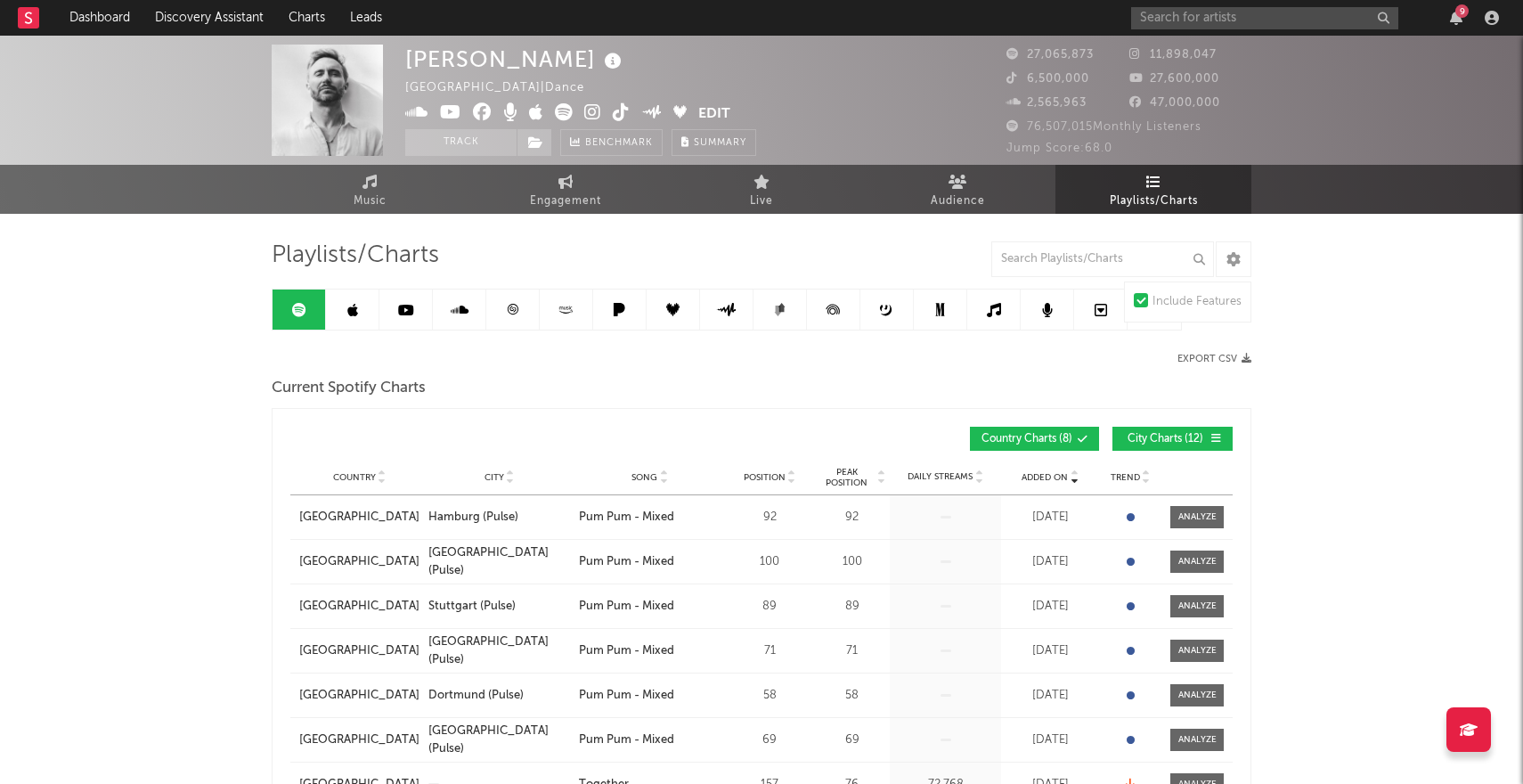
click at [353, 311] on icon at bounding box center [352, 310] width 10 height 14
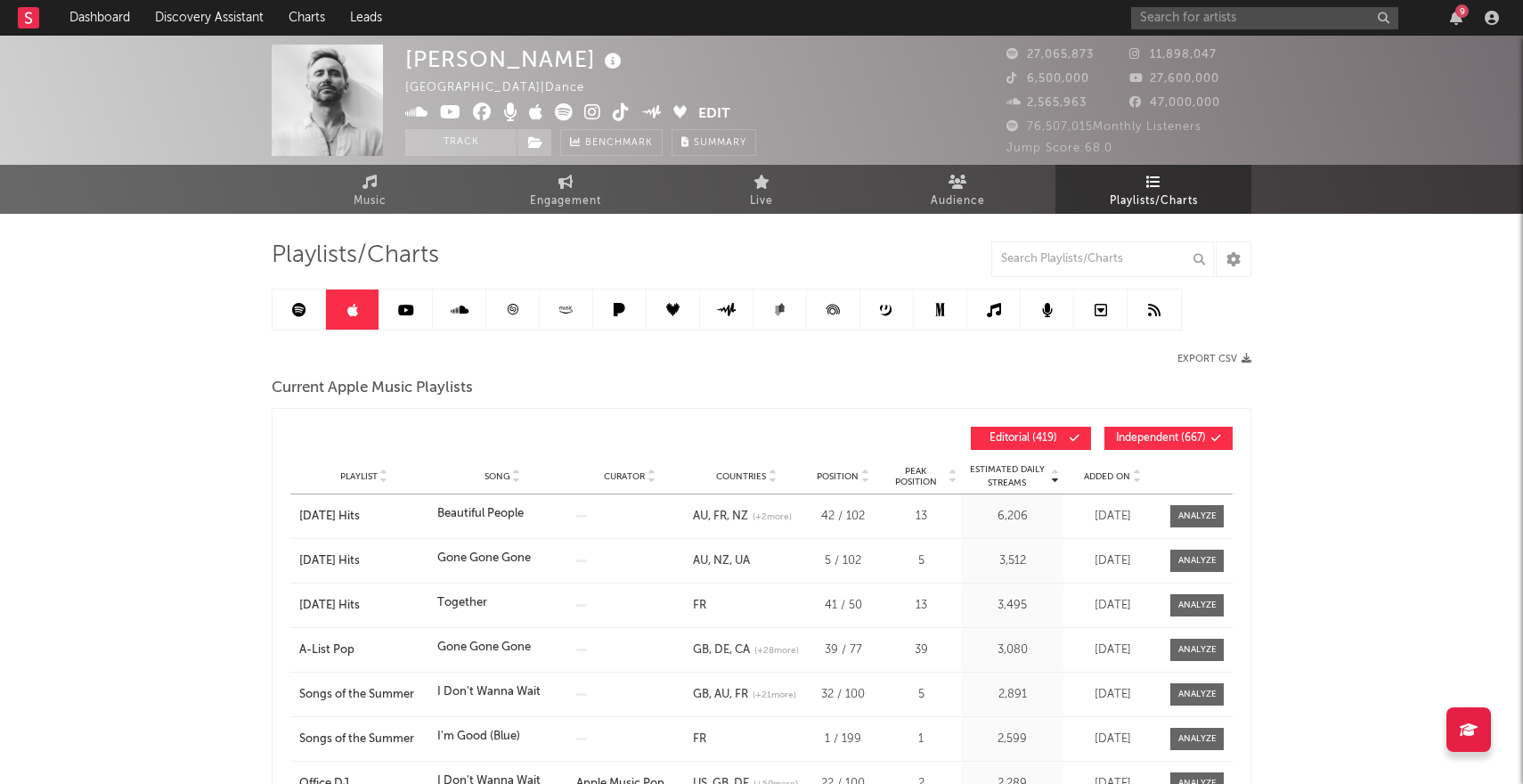
click at [308, 309] on link at bounding box center [299, 309] width 54 height 40
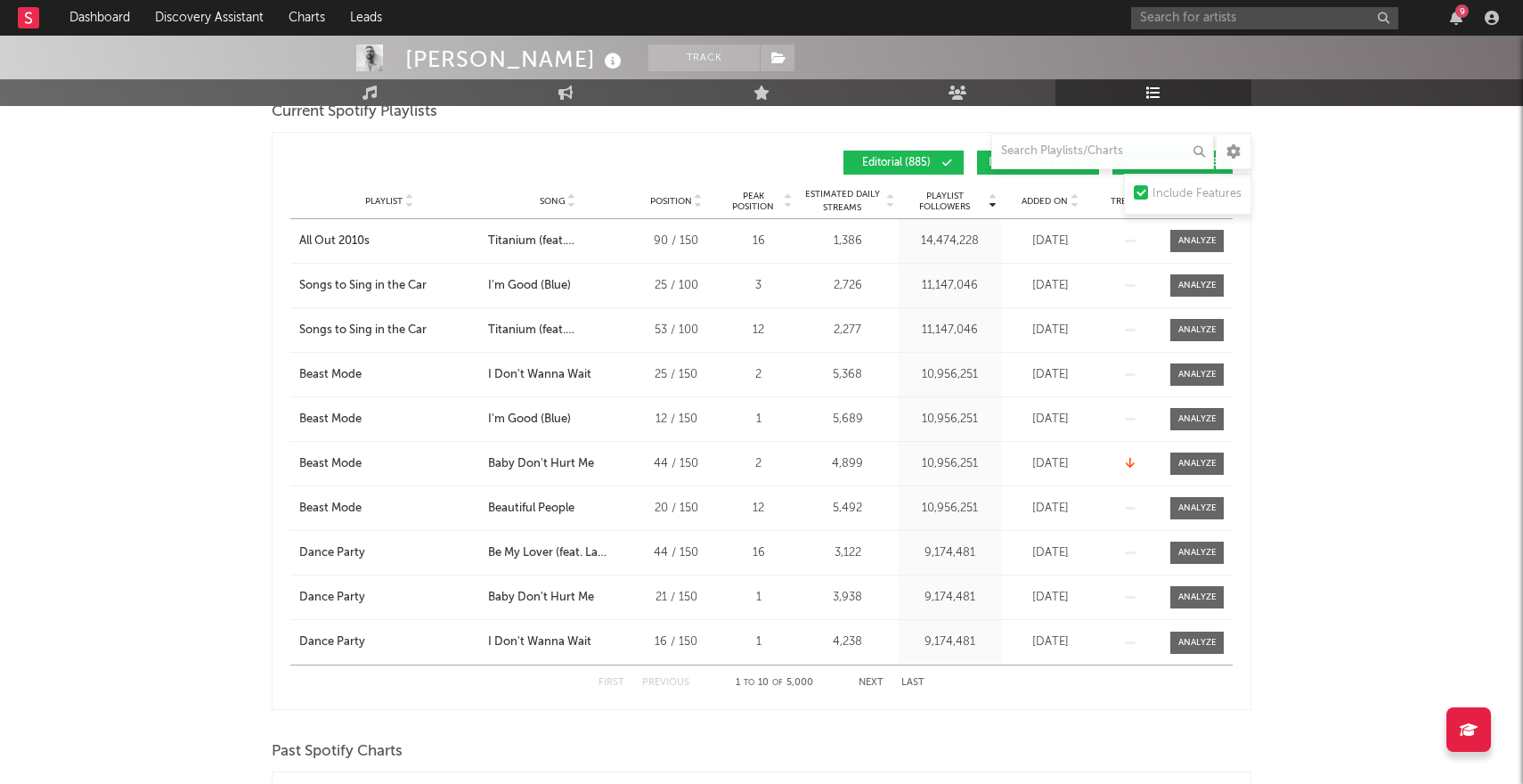
scroll to position [1151, 0]
